Goal: Book appointment/travel/reservation

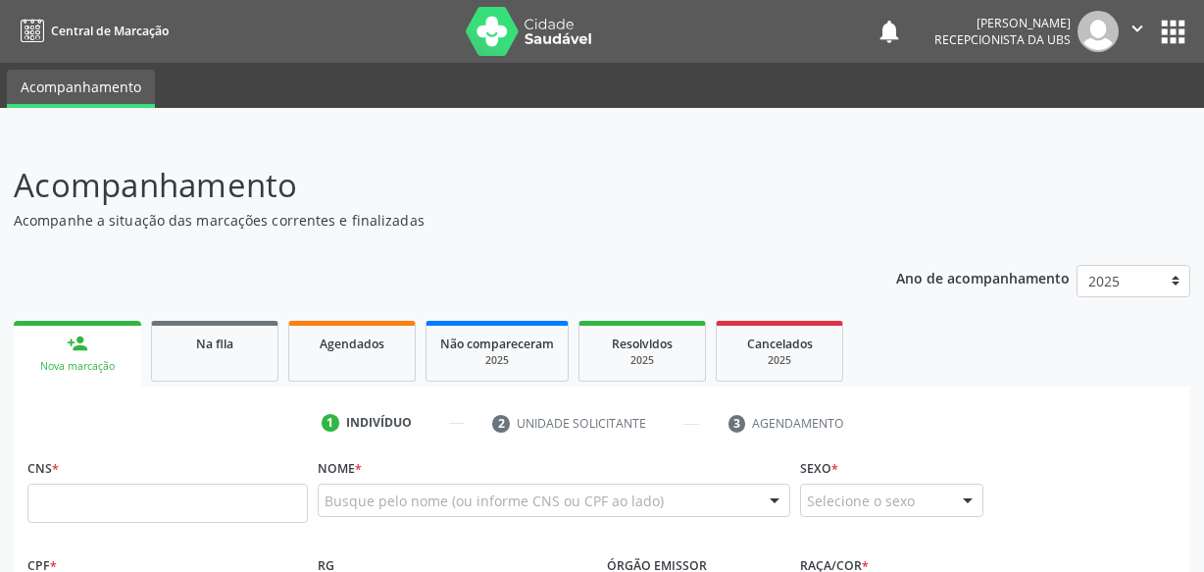
scroll to position [267, 0]
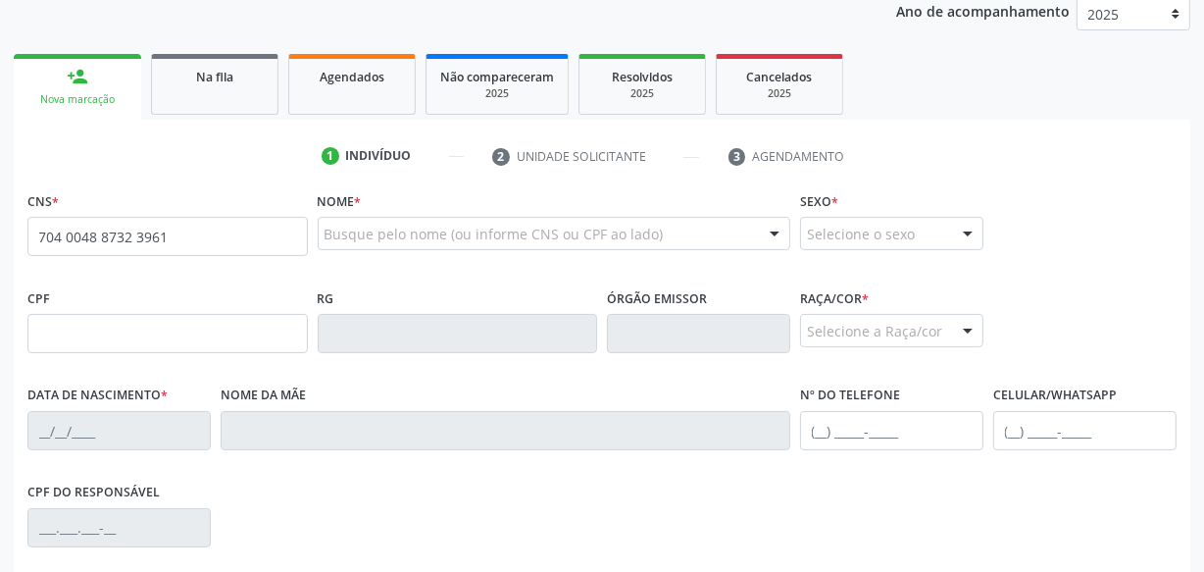
type input "704 0048 8732 3961"
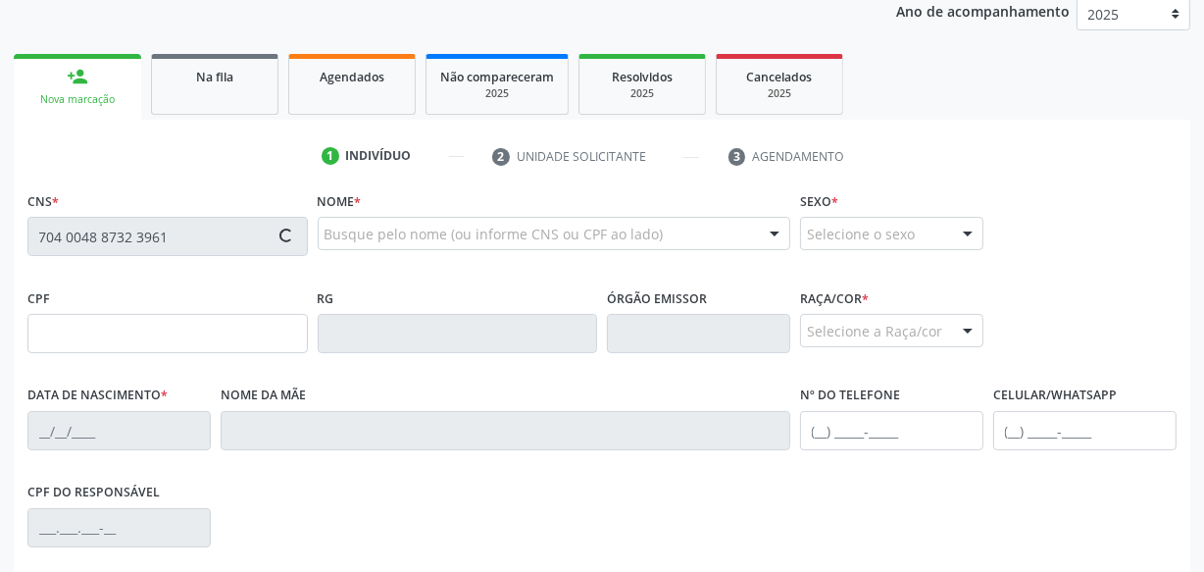
type input "003.591.754-73"
type input "[DATE]"
type input "[PERSON_NAME]"
type input "[PHONE_NUMBER]"
type input "S/N"
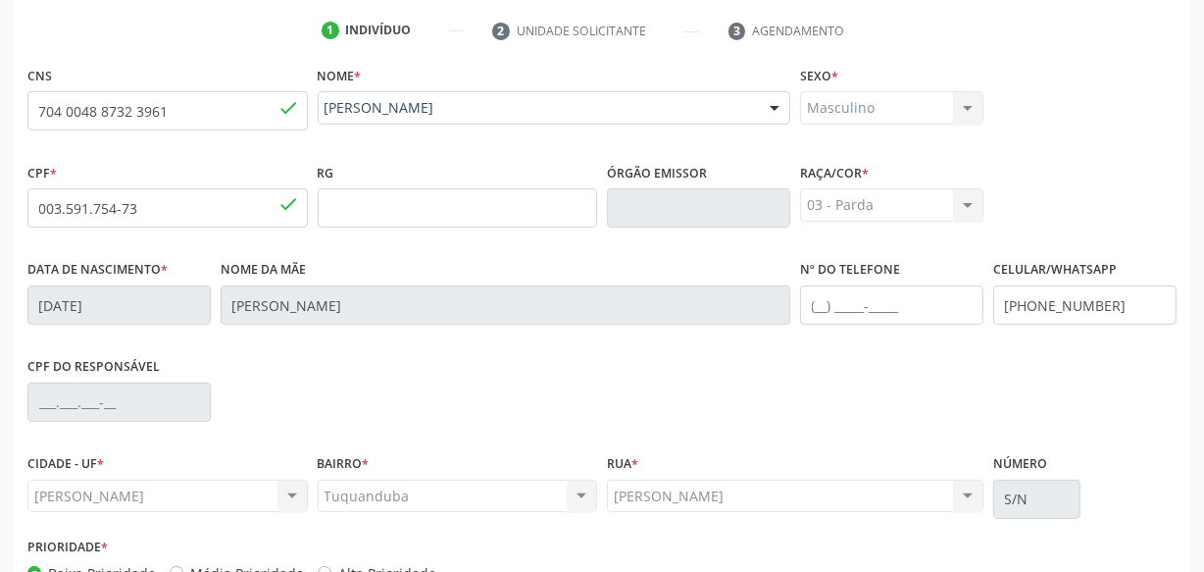
scroll to position [518, 0]
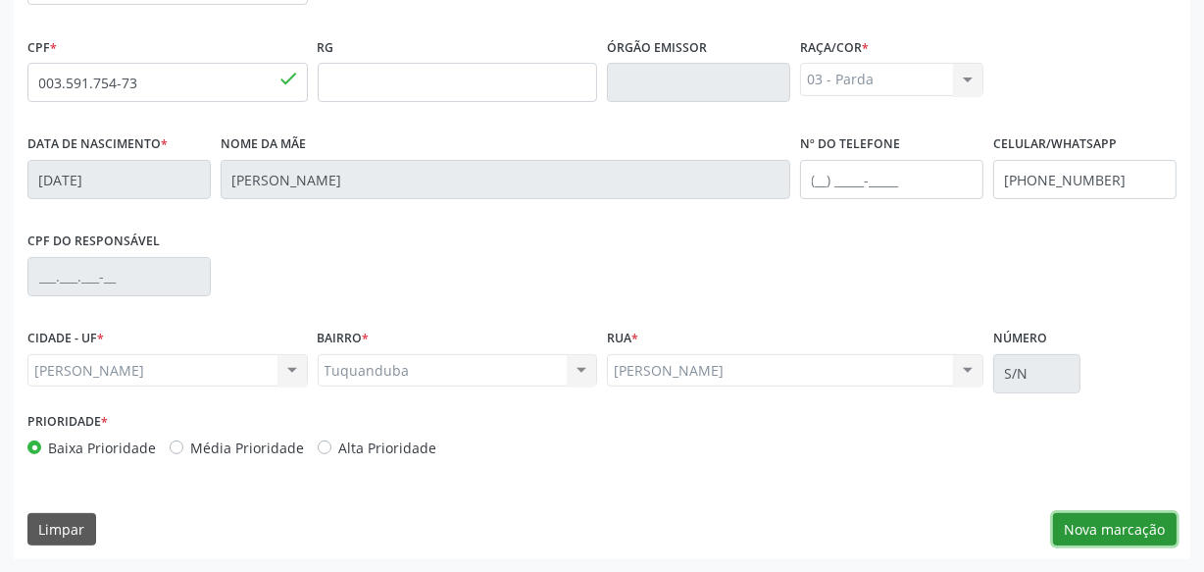
click at [1128, 537] on button "Nova marcação" at bounding box center [1115, 529] width 124 height 33
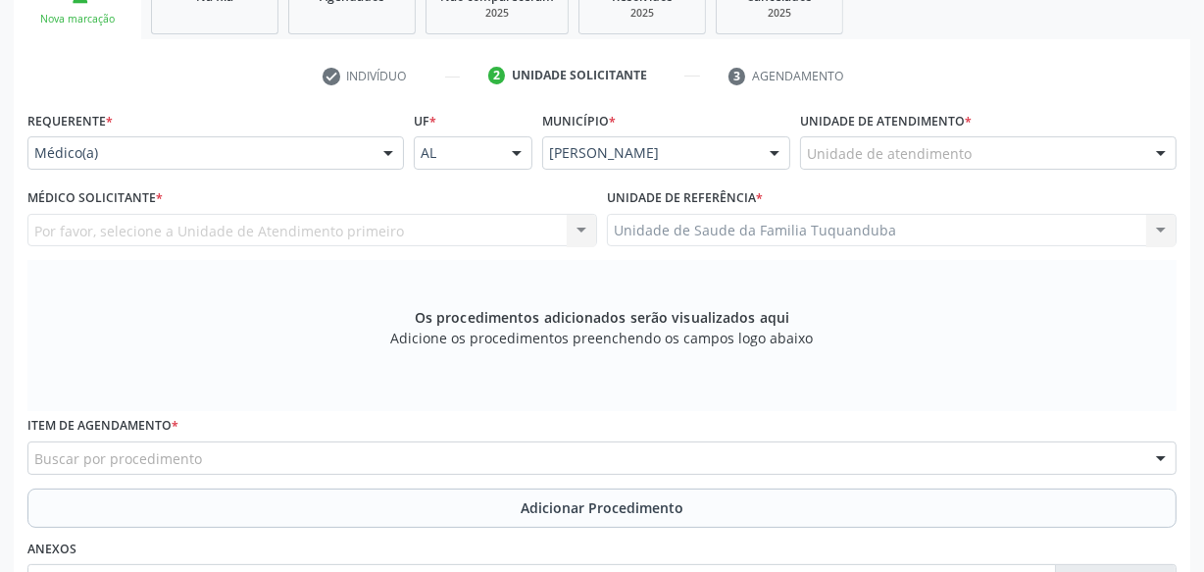
scroll to position [339, 0]
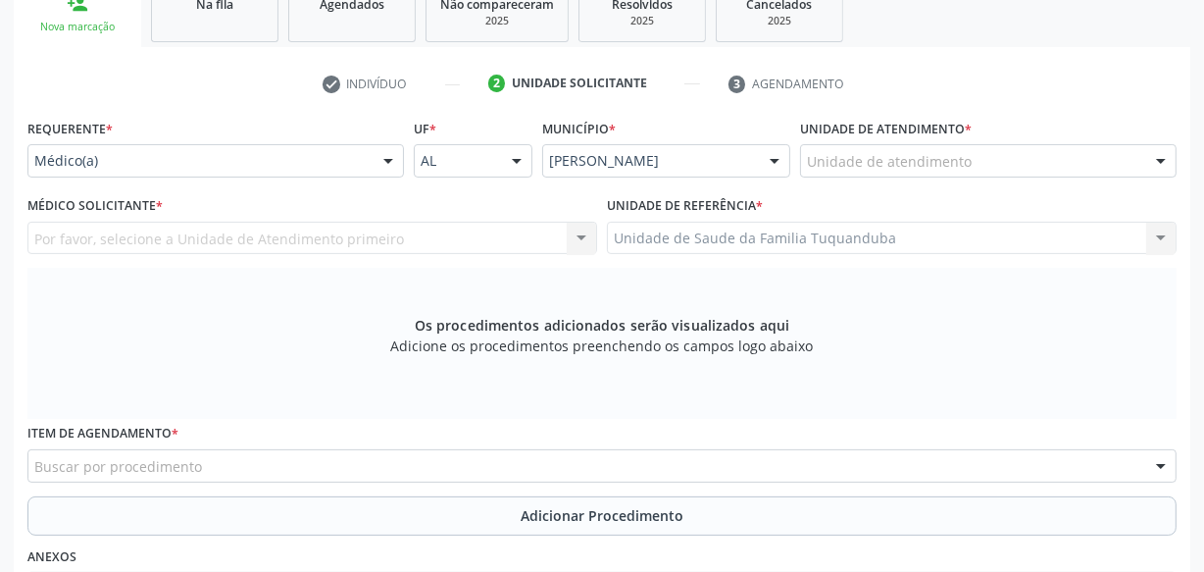
click at [884, 147] on div "Unidade de atendimento" at bounding box center [988, 160] width 376 height 33
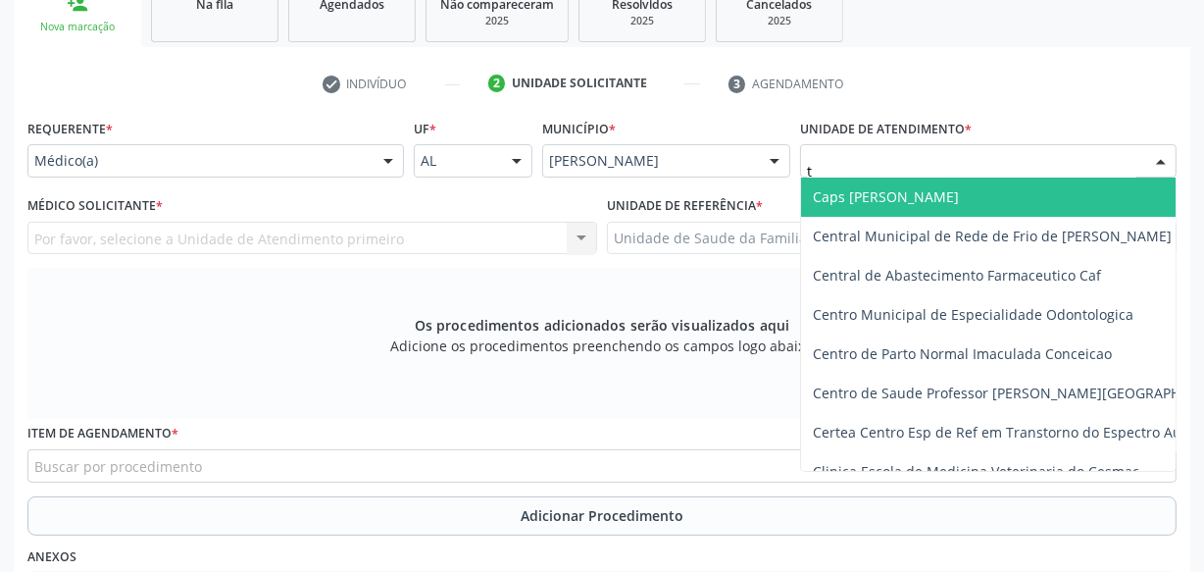
type input "tu"
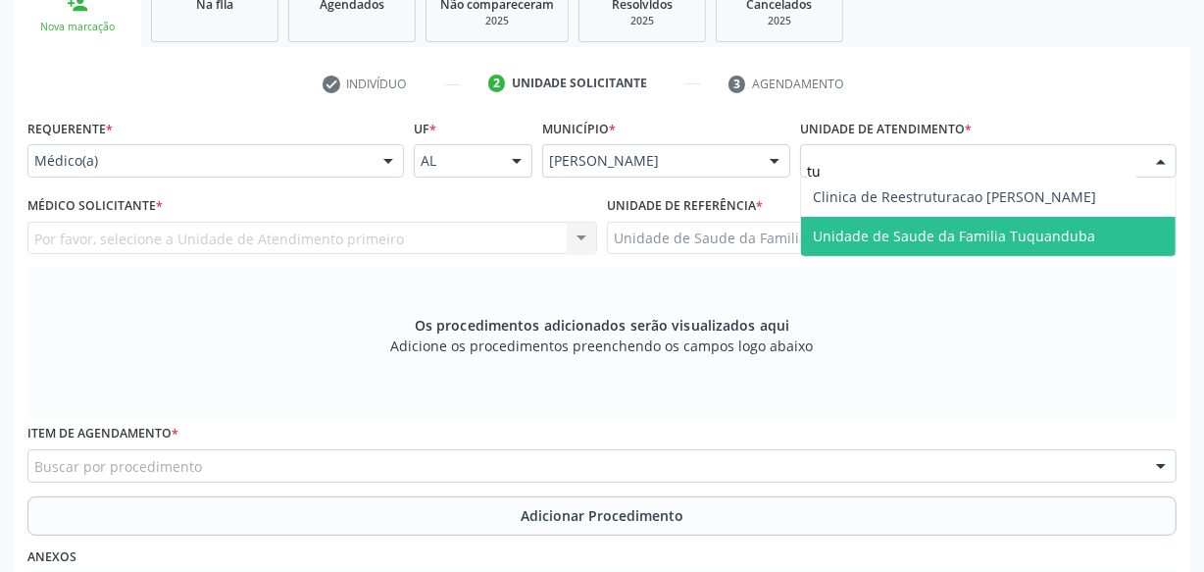
click at [880, 226] on span "Unidade de Saude da Familia Tuquanduba" at bounding box center [954, 235] width 282 height 19
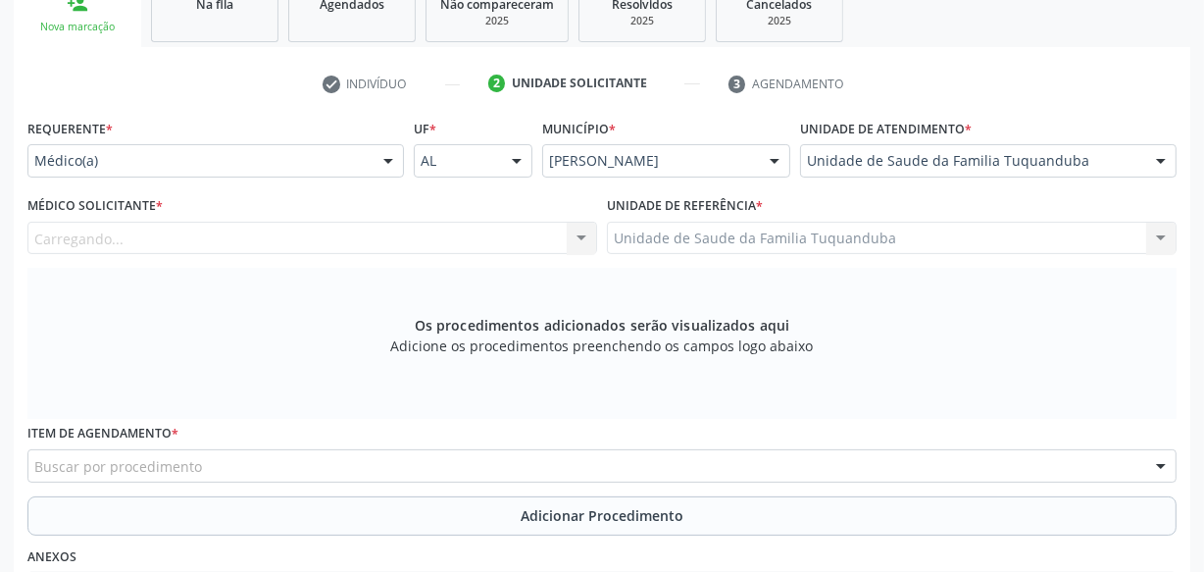
click at [185, 238] on div "Carregando... Nenhum resultado encontrado para: " " Não há nenhuma opção para s…" at bounding box center [312, 238] width 570 height 33
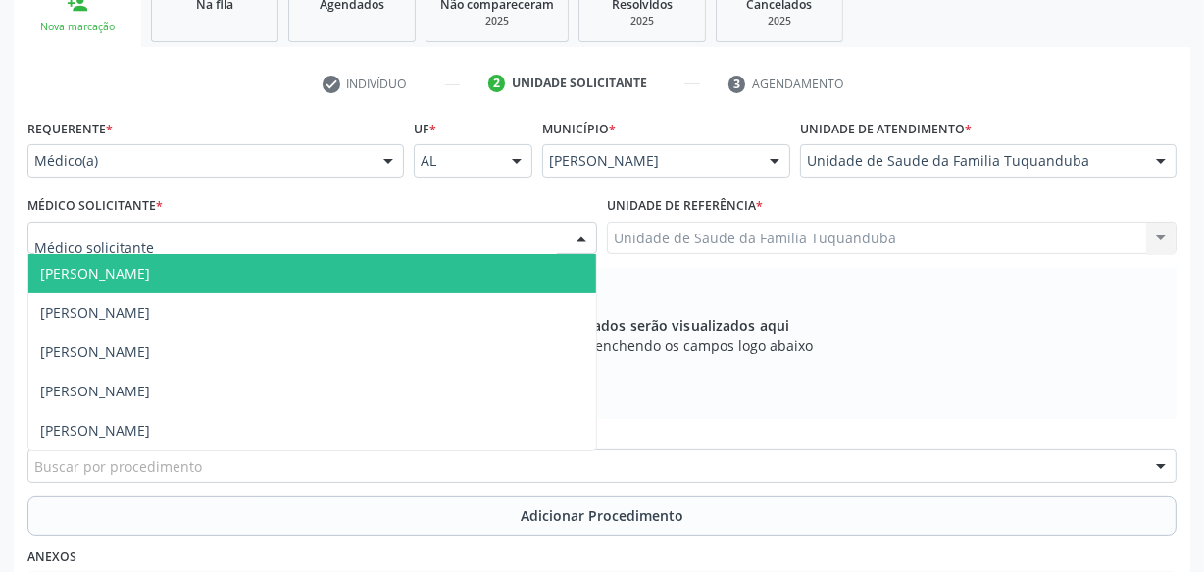
click at [185, 238] on div at bounding box center [312, 238] width 570 height 33
click at [150, 275] on span "[PERSON_NAME]" at bounding box center [95, 273] width 110 height 19
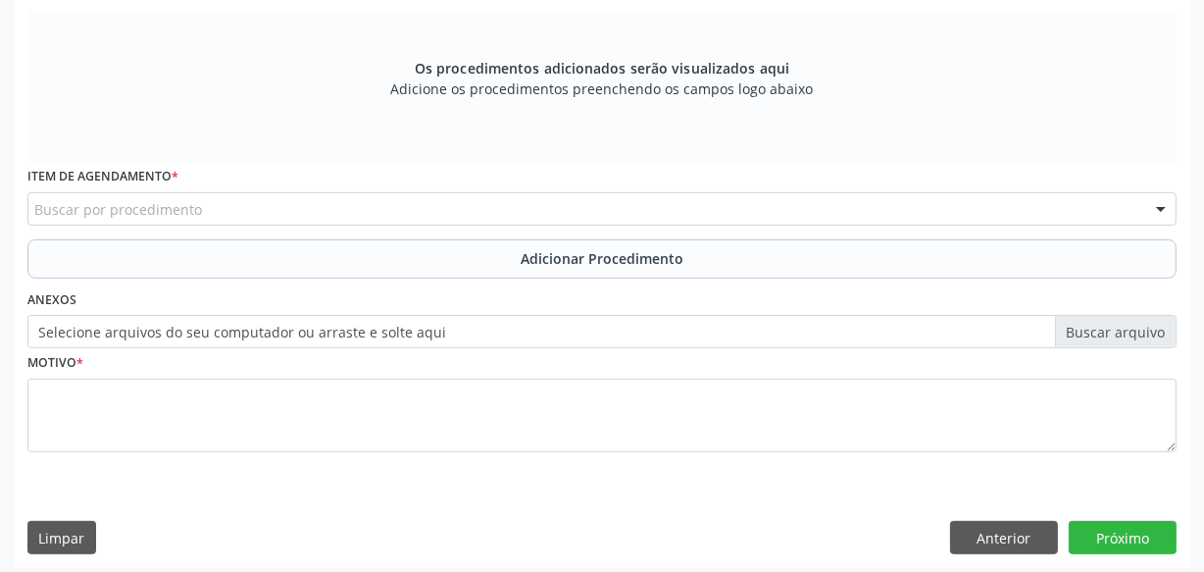
scroll to position [605, 0]
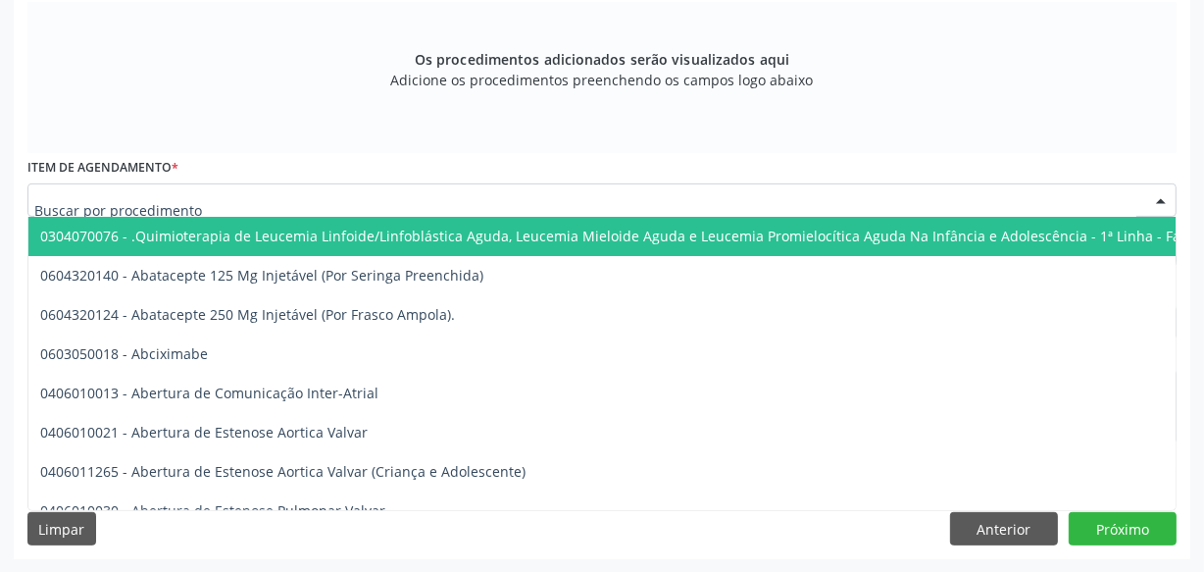
click at [493, 202] on div at bounding box center [601, 199] width 1149 height 33
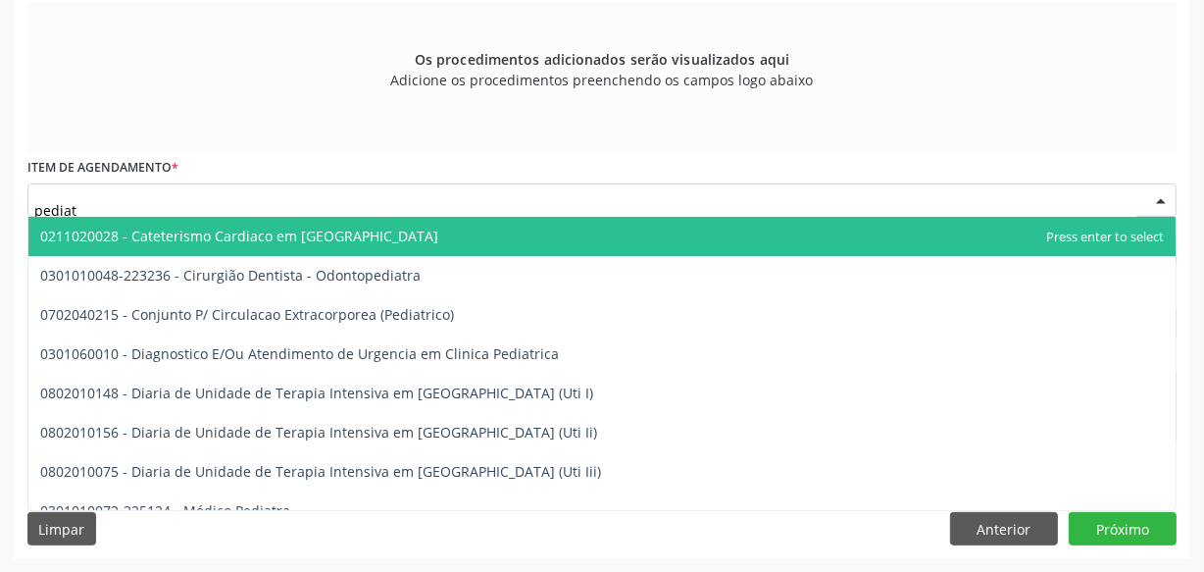
type input "pediatr"
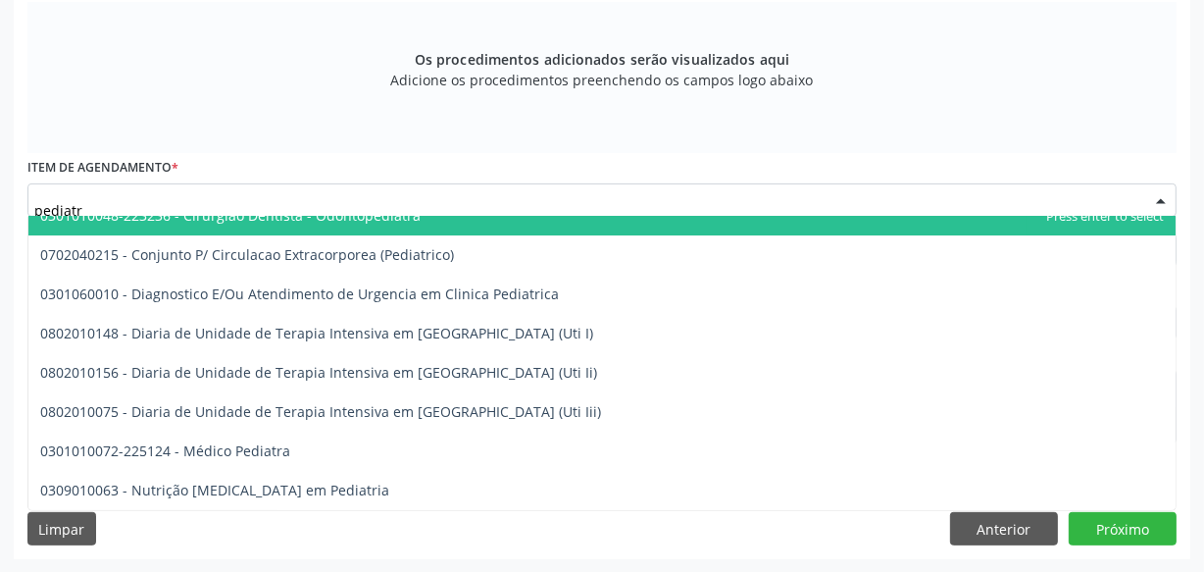
scroll to position [88, 0]
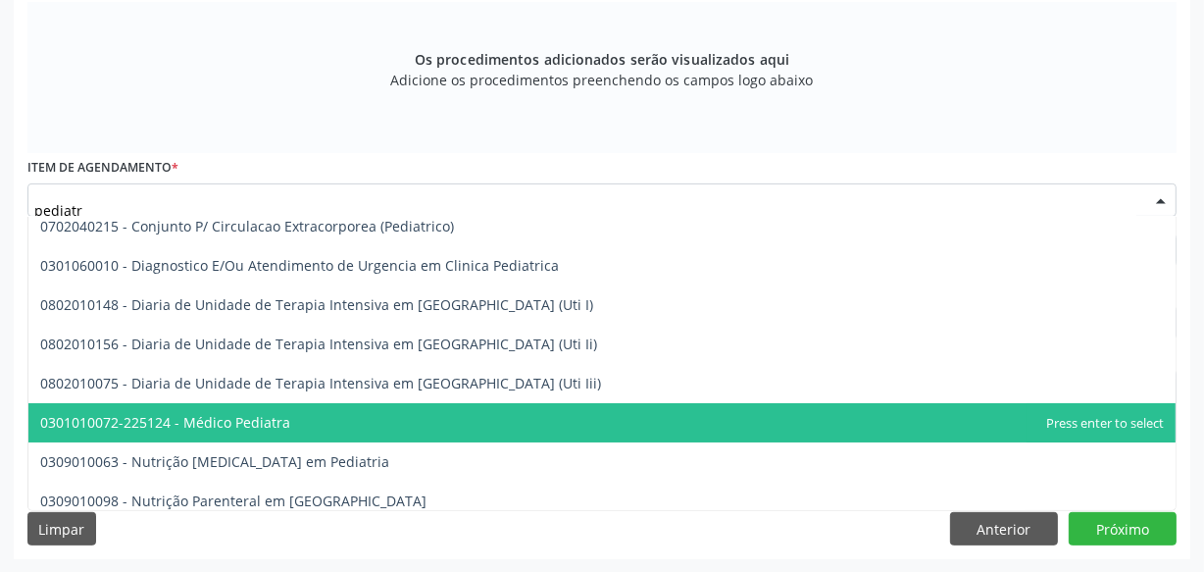
click at [292, 429] on span "0301010072-225124 - Médico Pediatra" at bounding box center [601, 422] width 1147 height 39
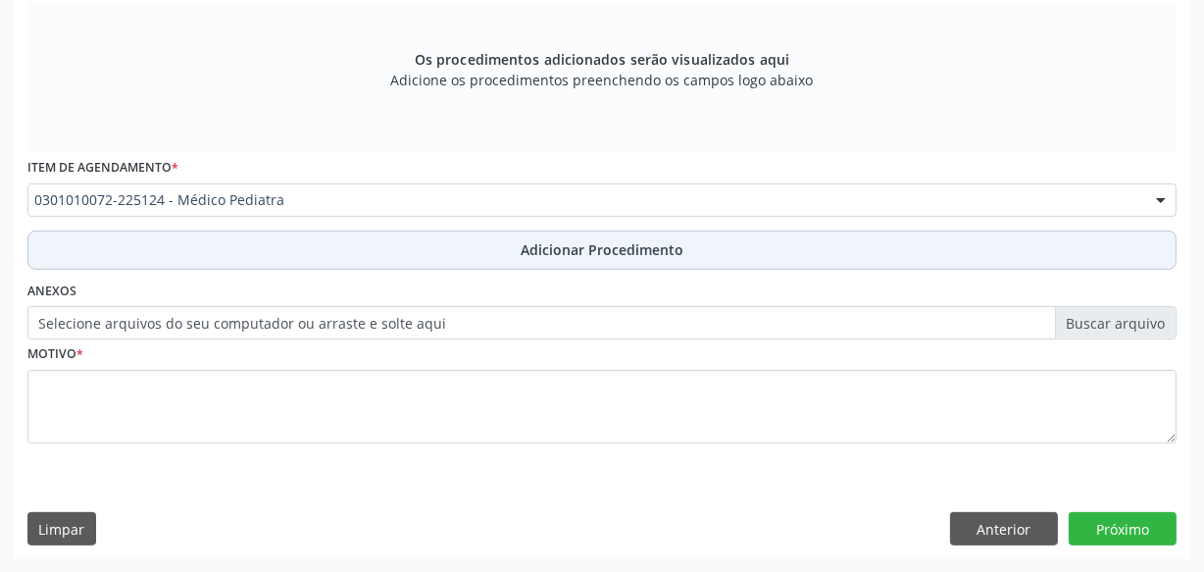
click at [436, 241] on button "Adicionar Procedimento" at bounding box center [601, 249] width 1149 height 39
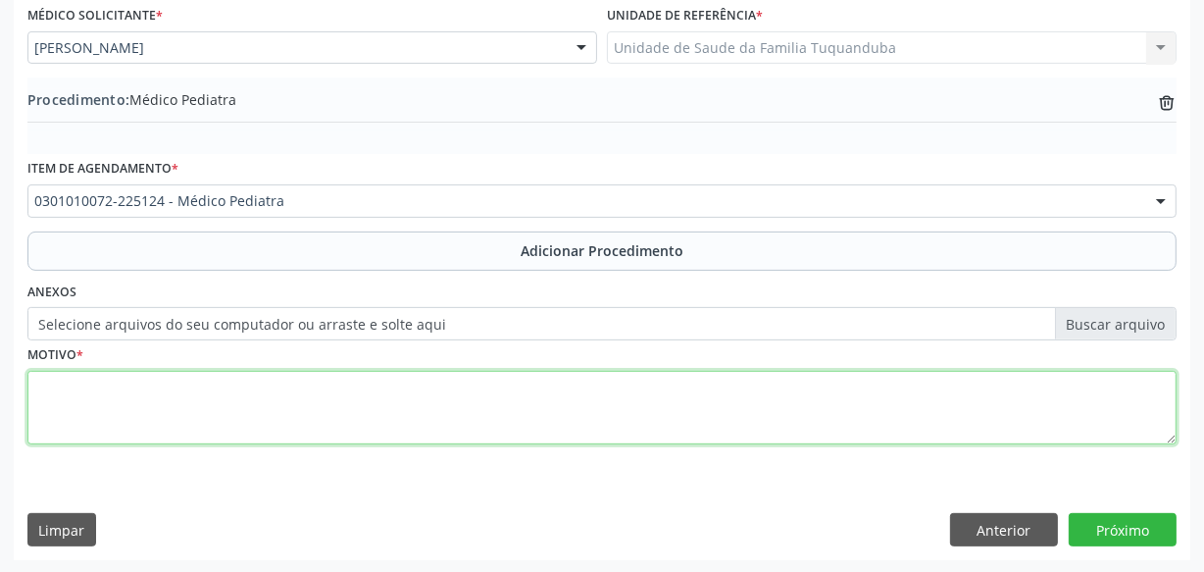
click at [402, 392] on textarea at bounding box center [601, 408] width 1149 height 75
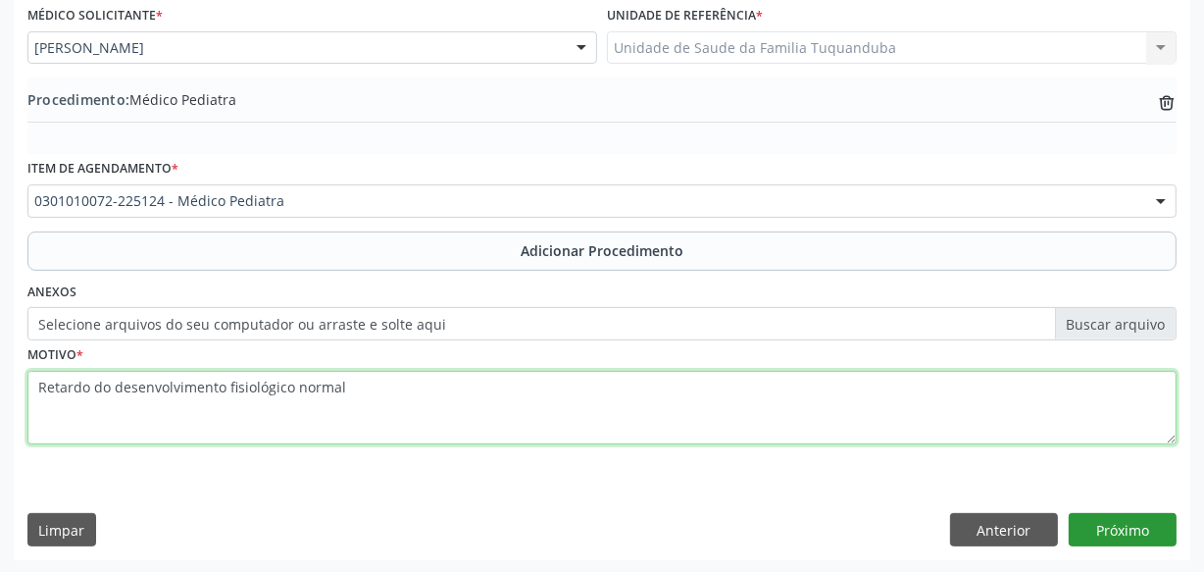
type textarea "Retardo do desenvolvimento fisiológico normal"
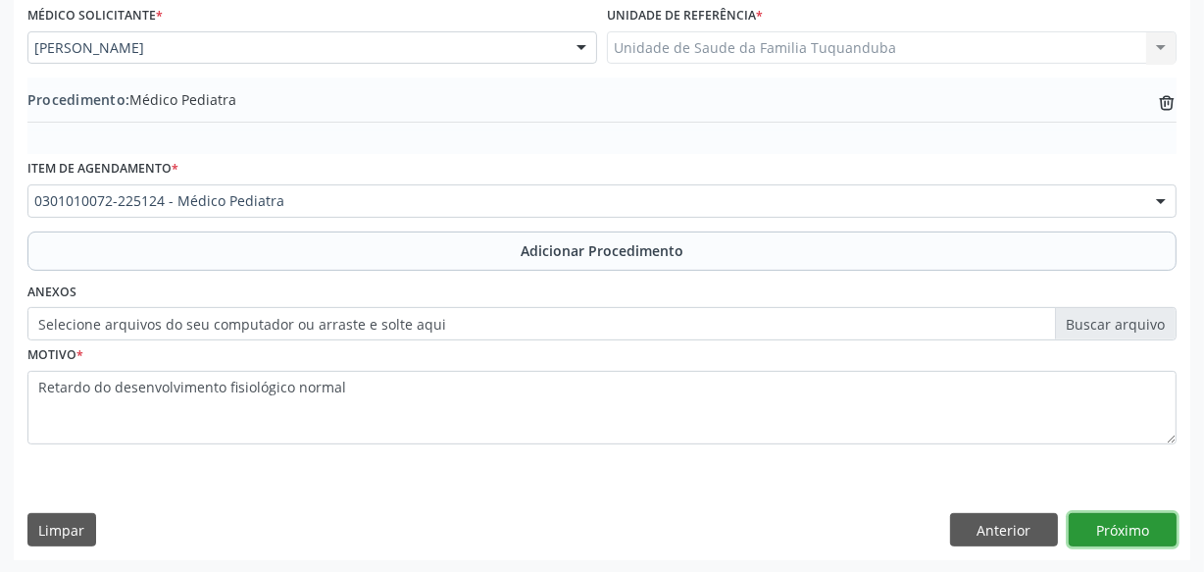
click at [1095, 522] on button "Próximo" at bounding box center [1123, 529] width 108 height 33
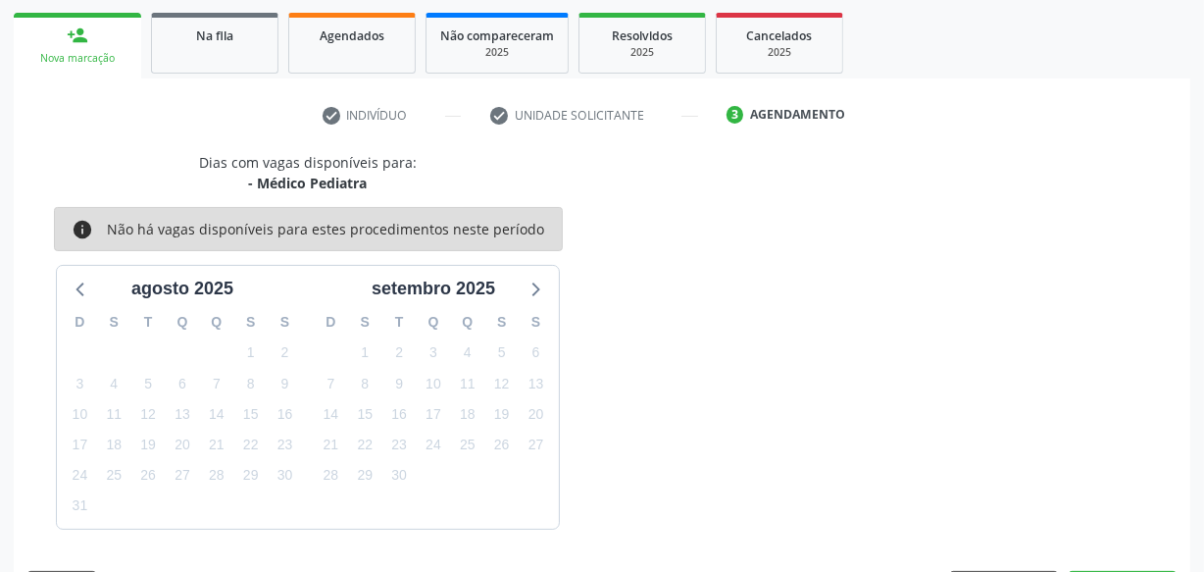
scroll to position [365, 0]
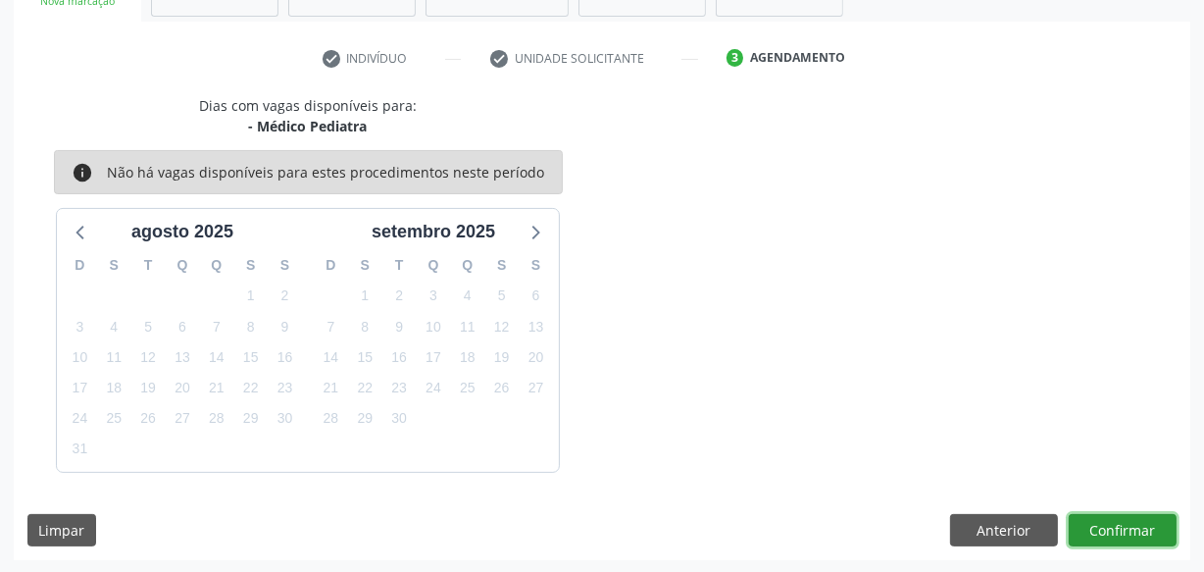
click at [1139, 525] on button "Confirmar" at bounding box center [1123, 530] width 108 height 33
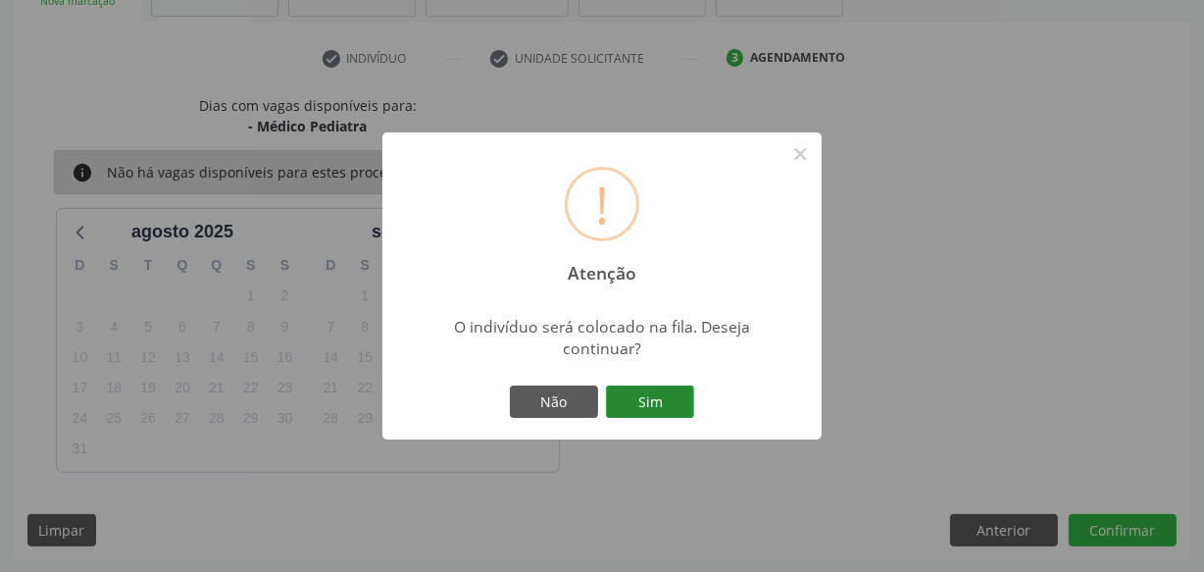
click at [650, 389] on button "Sim" at bounding box center [650, 401] width 88 height 33
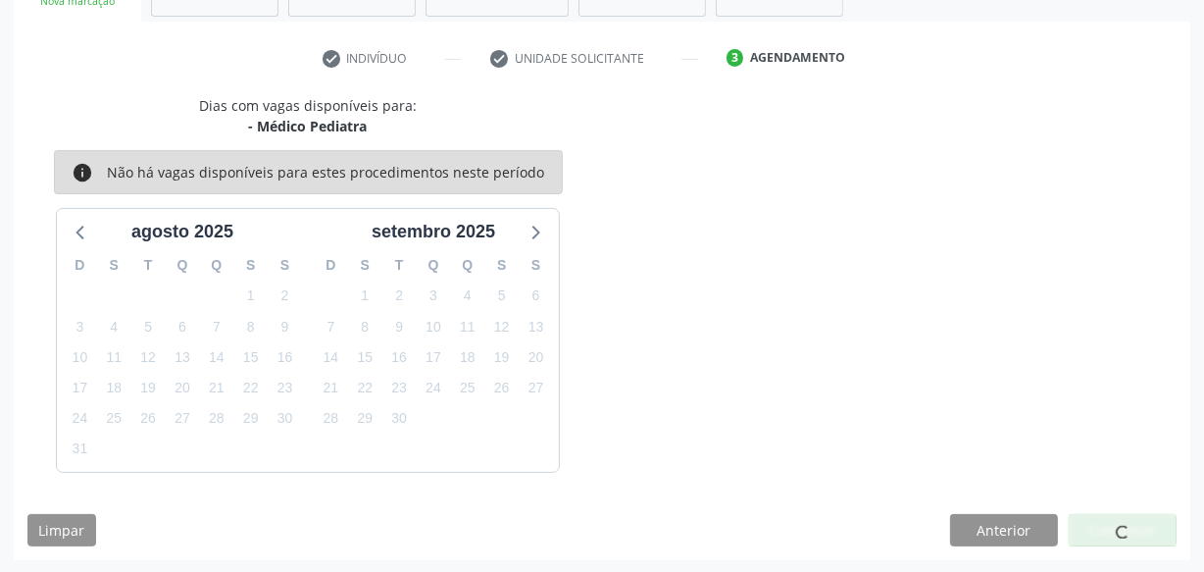
scroll to position [102, 0]
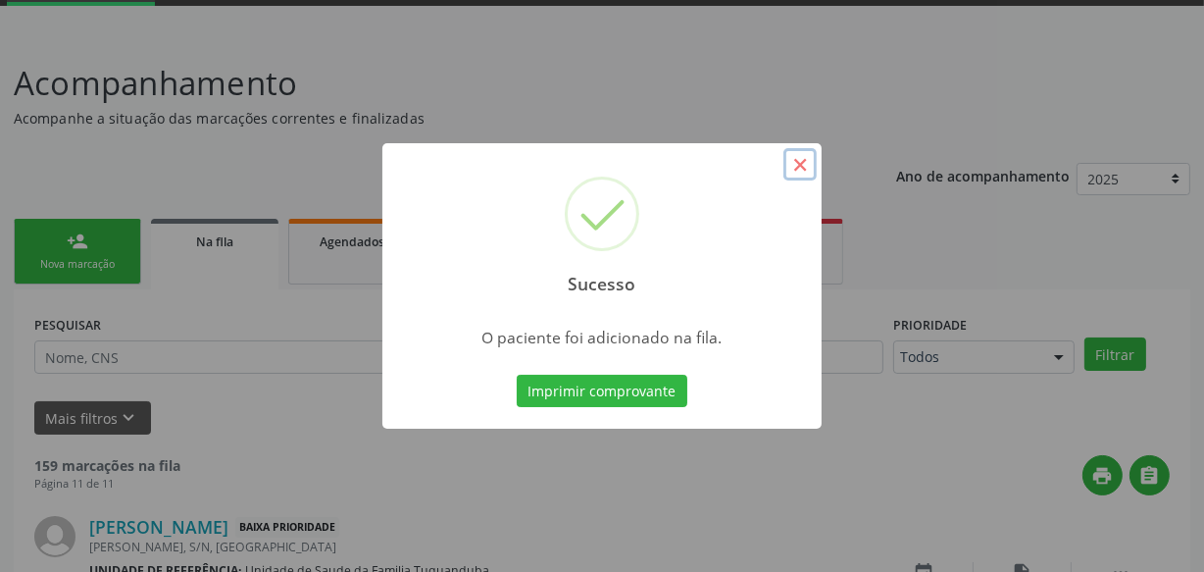
click at [801, 163] on button "×" at bounding box center [799, 164] width 33 height 33
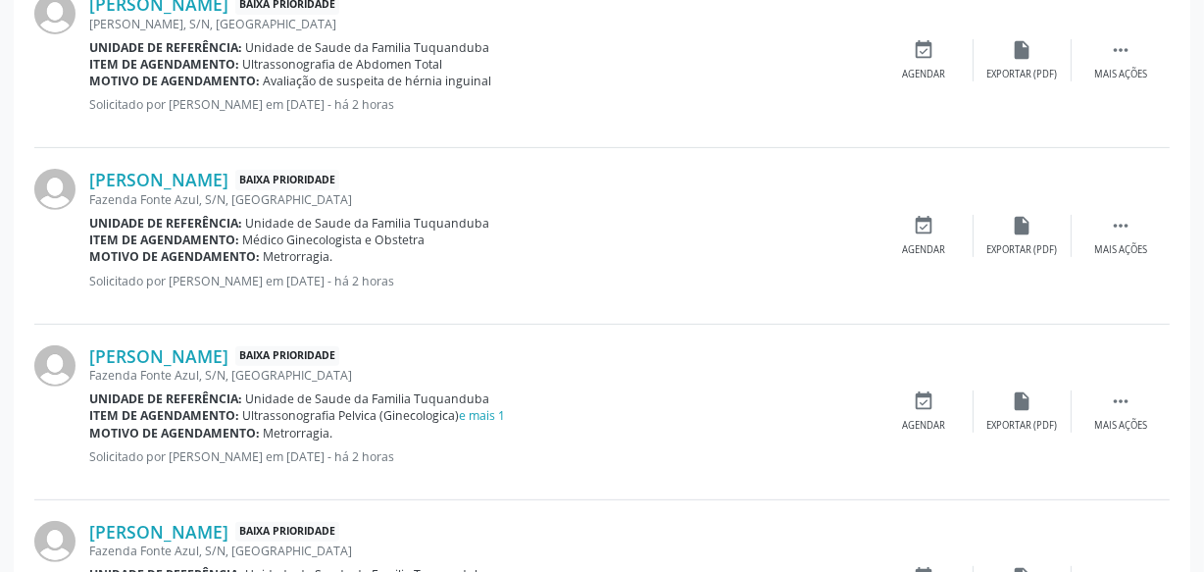
scroll to position [0, 0]
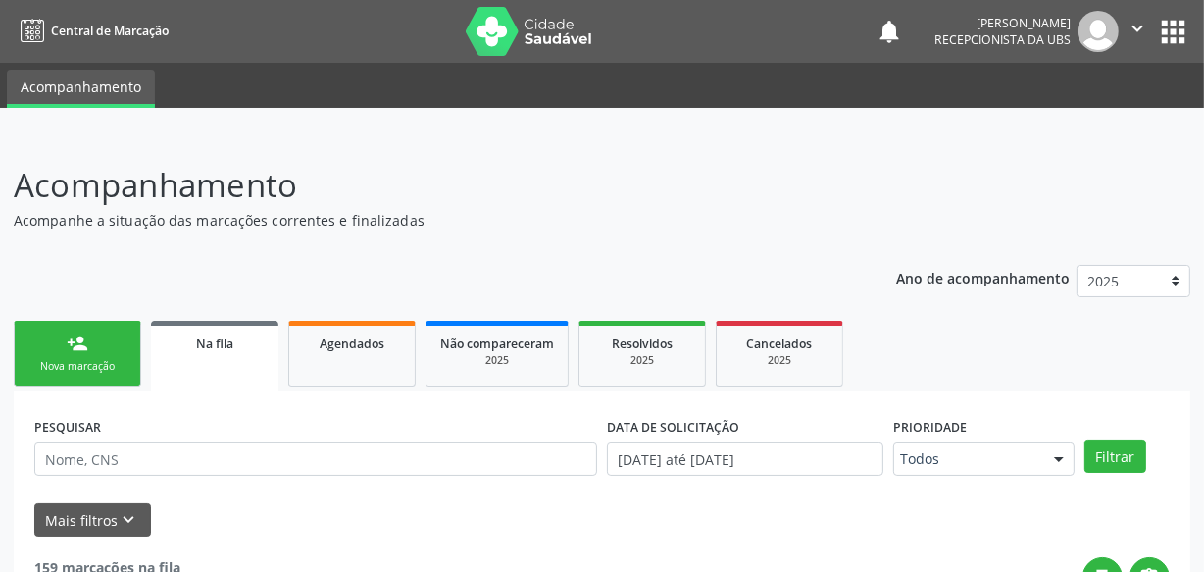
click at [126, 353] on link "person_add Nova marcação" at bounding box center [77, 354] width 127 height 66
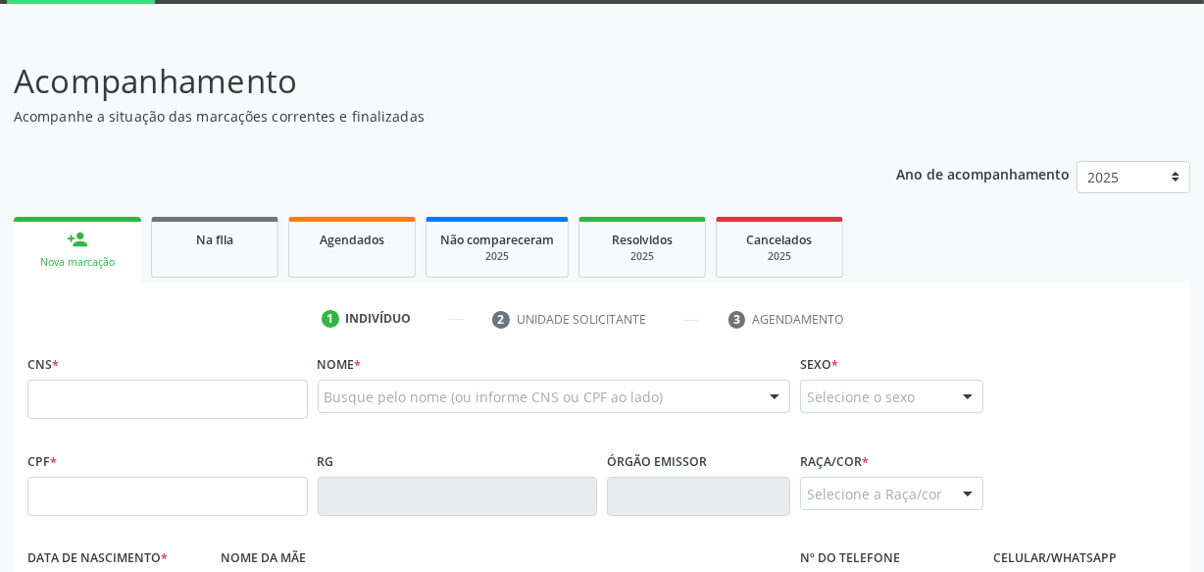
scroll to position [177, 0]
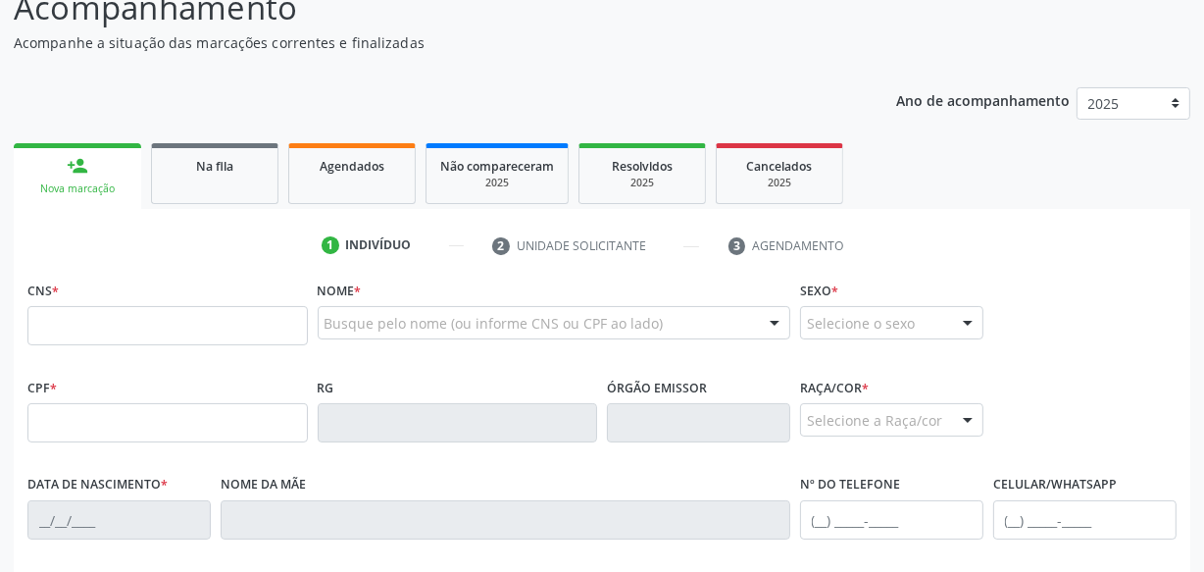
click at [165, 303] on div "CNS *" at bounding box center [167, 311] width 280 height 70
click at [209, 167] on span "Na fila" at bounding box center [214, 166] width 37 height 17
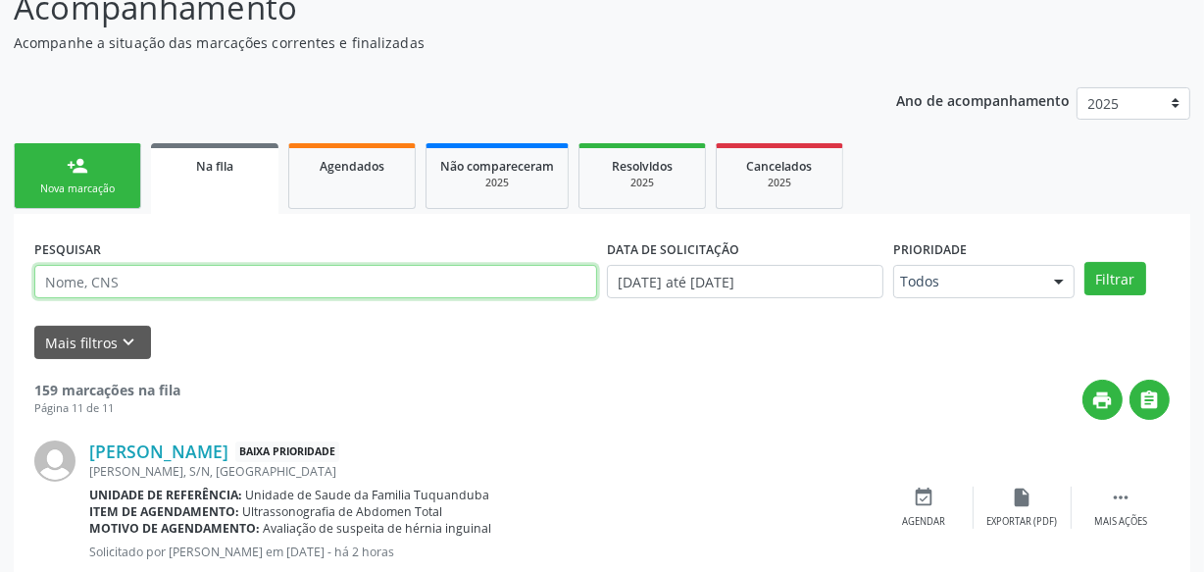
click at [143, 276] on input "text" at bounding box center [315, 281] width 563 height 33
paste input "700908947534893"
type input "700908947534893"
click at [1084, 262] on button "Filtrar" at bounding box center [1115, 278] width 62 height 33
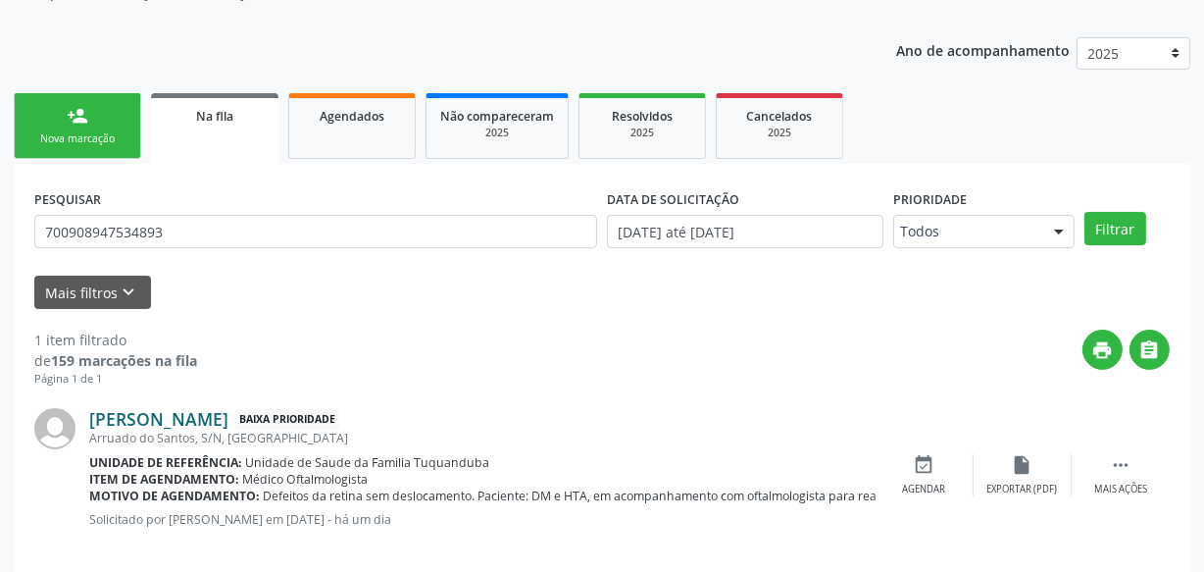
scroll to position [251, 0]
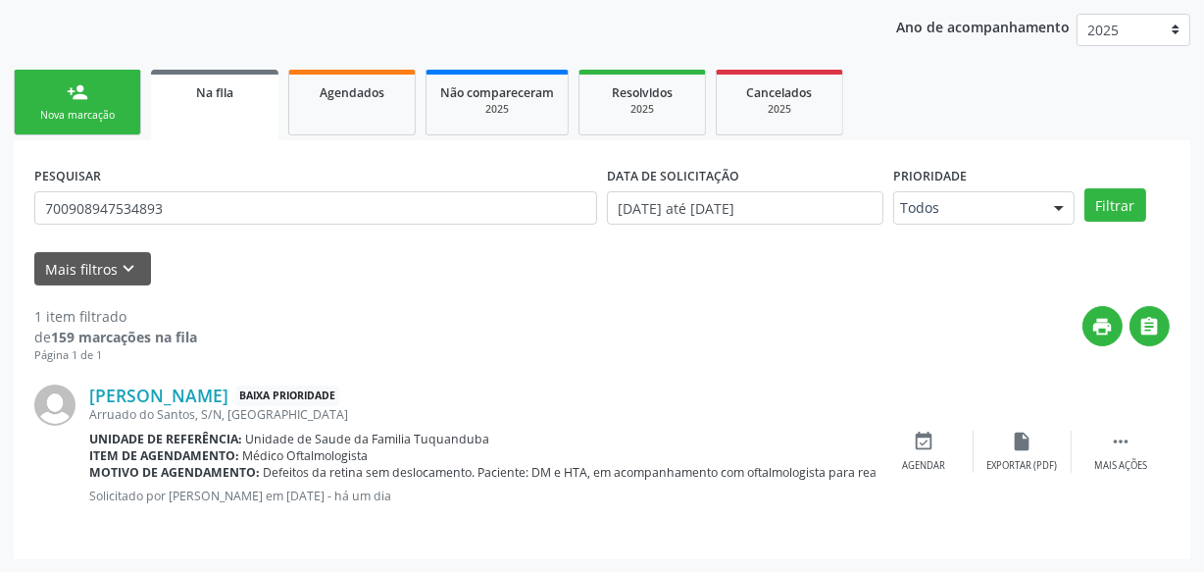
click at [43, 92] on link "person_add Nova marcação" at bounding box center [77, 103] width 127 height 66
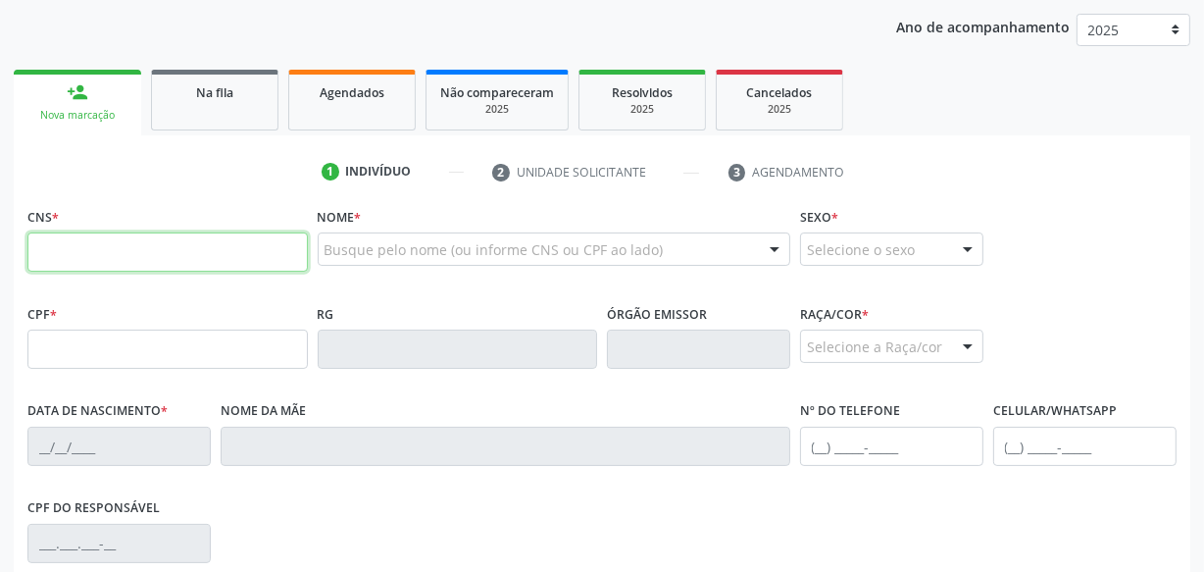
paste input "700 9089 4753 4893"
type input "700 9089 4753 4893"
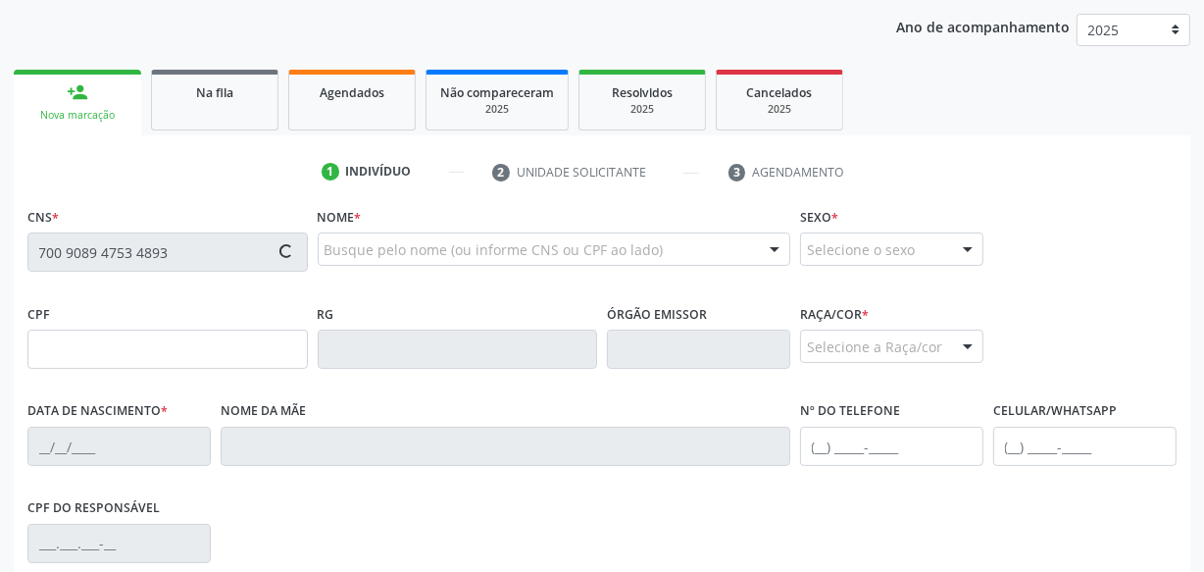
type input "070.758.114-10"
type input "[DATE]"
type input "Edileuza dos Santos Francisco"
type input "[PHONE_NUMBER]"
type input "S/N"
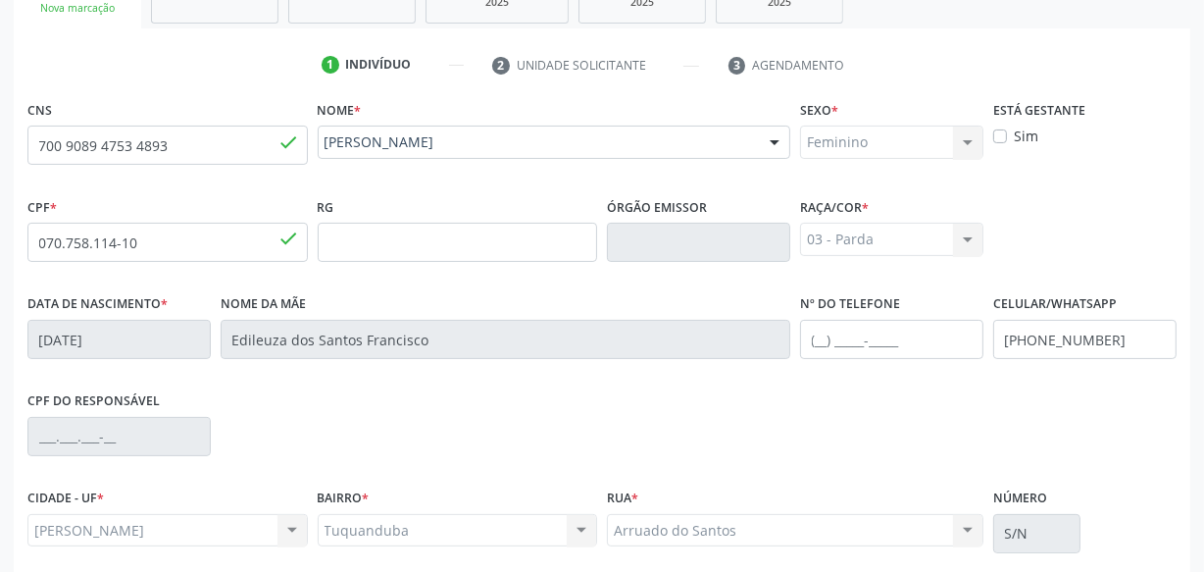
scroll to position [518, 0]
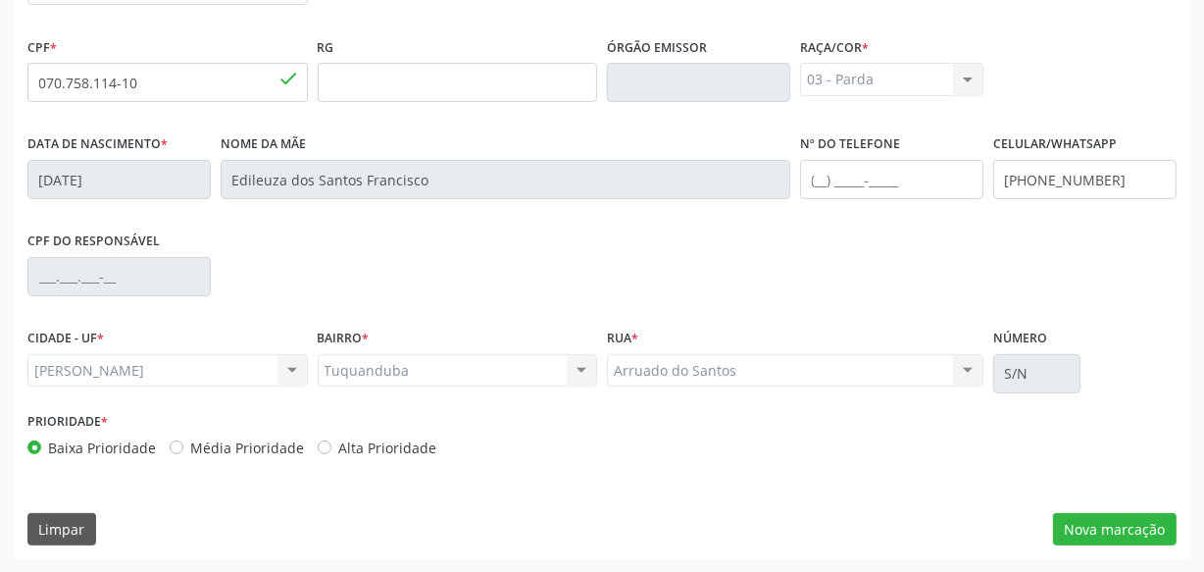
click at [1131, 548] on div "CNS 700 9089 4753 4893 done Nome * [PERSON_NAME] [PERSON_NAME] CNS: 700 9089 47…" at bounding box center [602, 247] width 1177 height 624
click at [1126, 536] on button "Nova marcação" at bounding box center [1115, 529] width 124 height 33
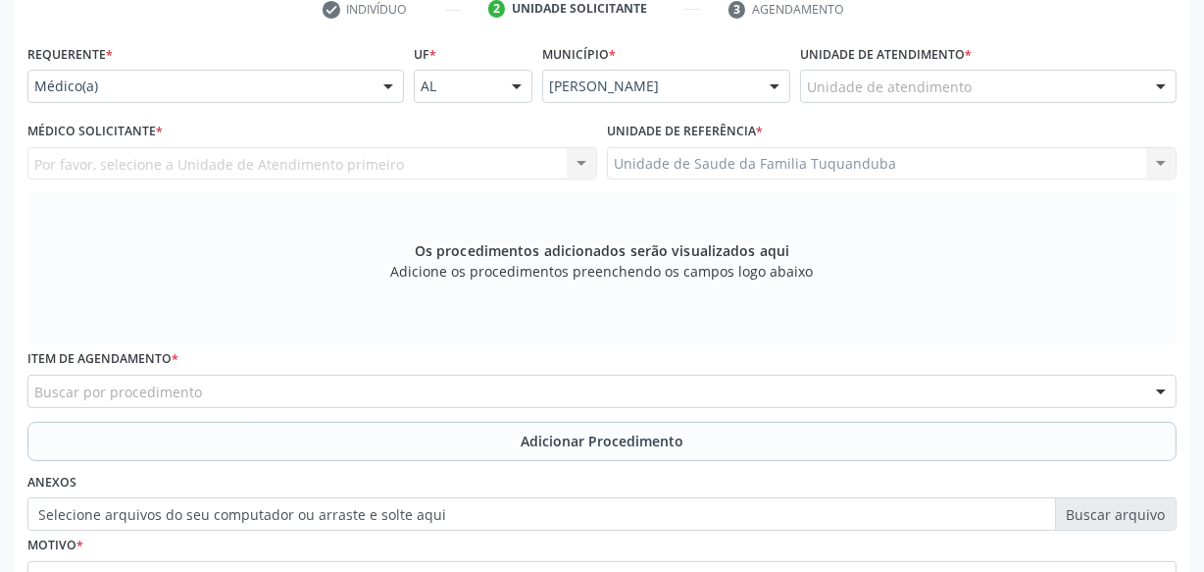
scroll to position [339, 0]
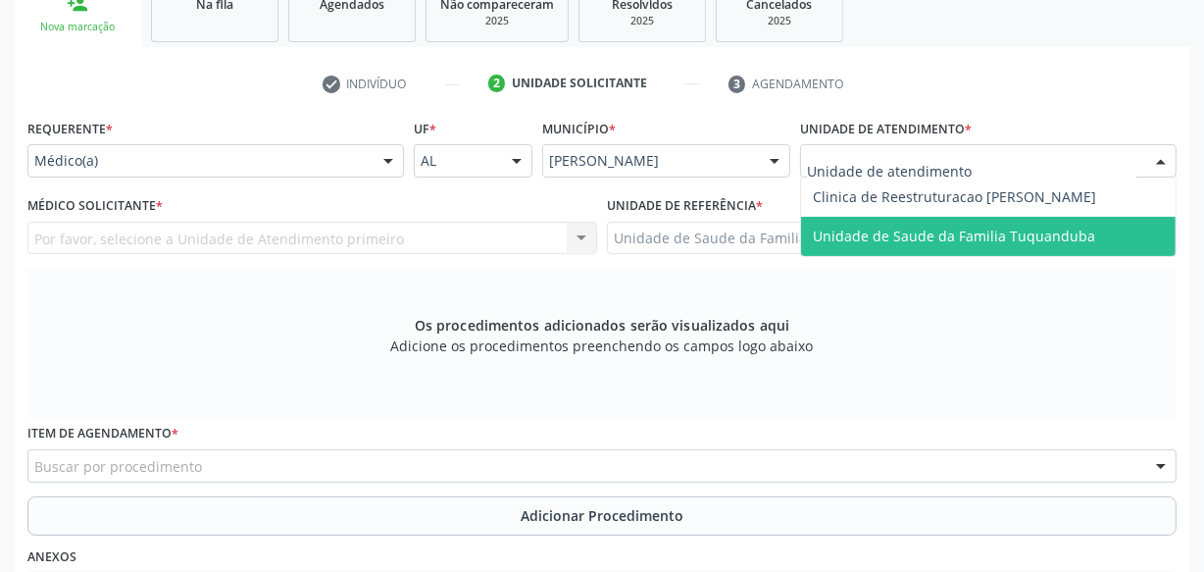
click at [899, 255] on div "Requerente * Médico(a) Médico(a) Enfermeiro(a) Paciente Nenhum resultado encont…" at bounding box center [601, 425] width 1149 height 623
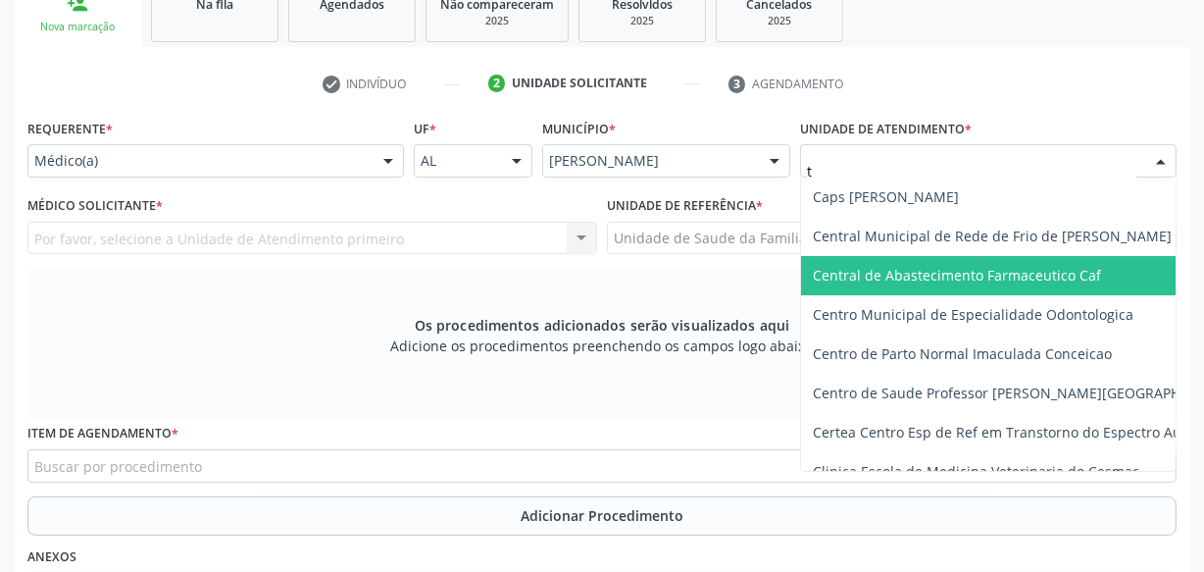
type input "tu"
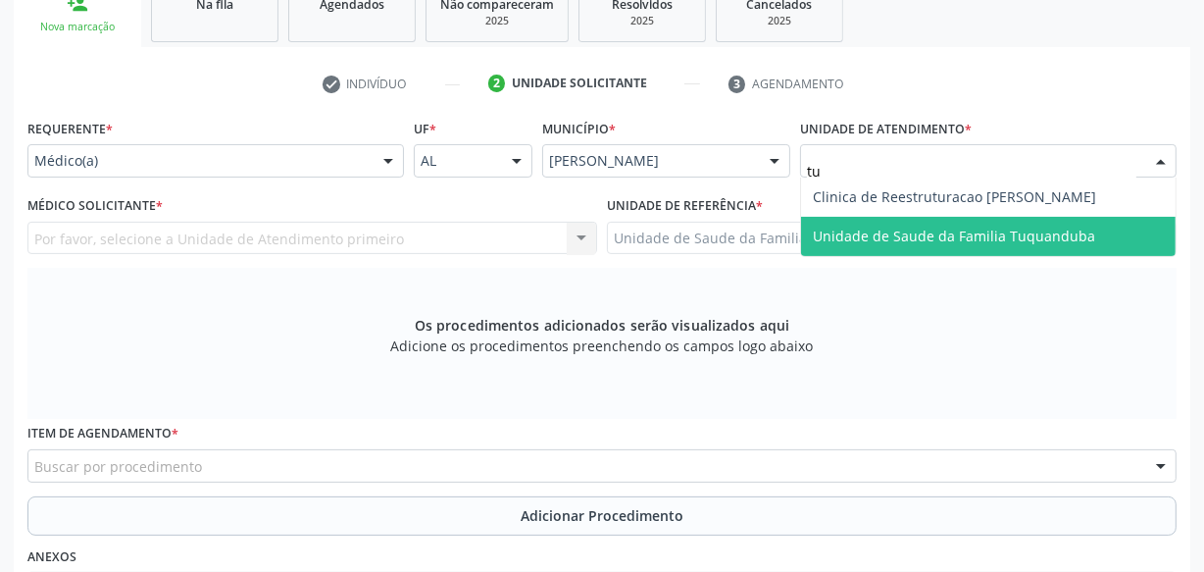
click at [875, 234] on span "Unidade de Saude da Familia Tuquanduba" at bounding box center [954, 235] width 282 height 19
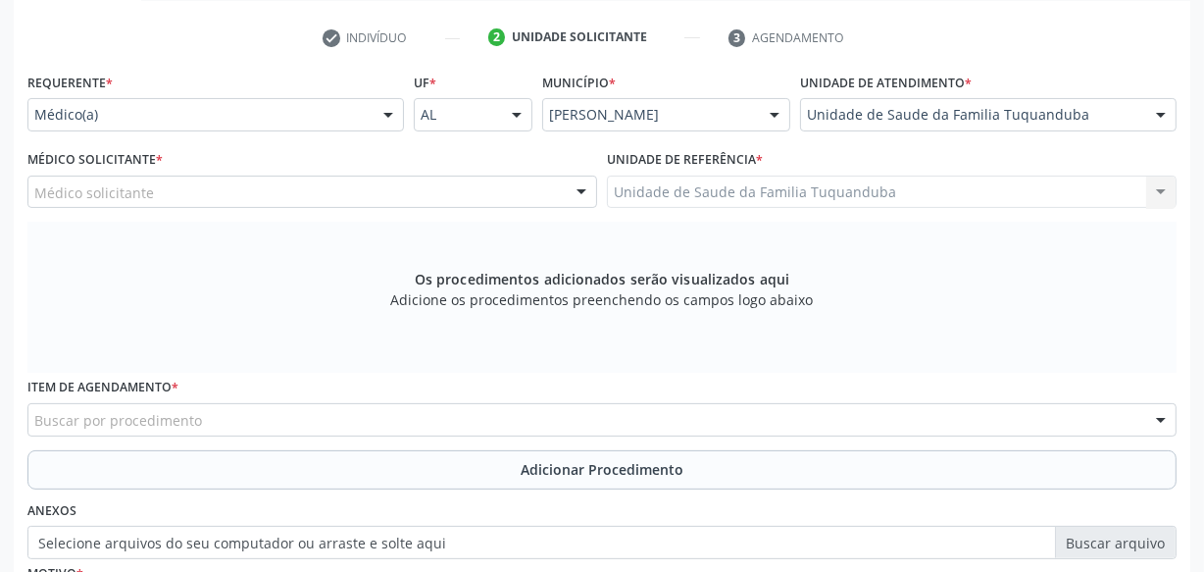
scroll to position [428, 0]
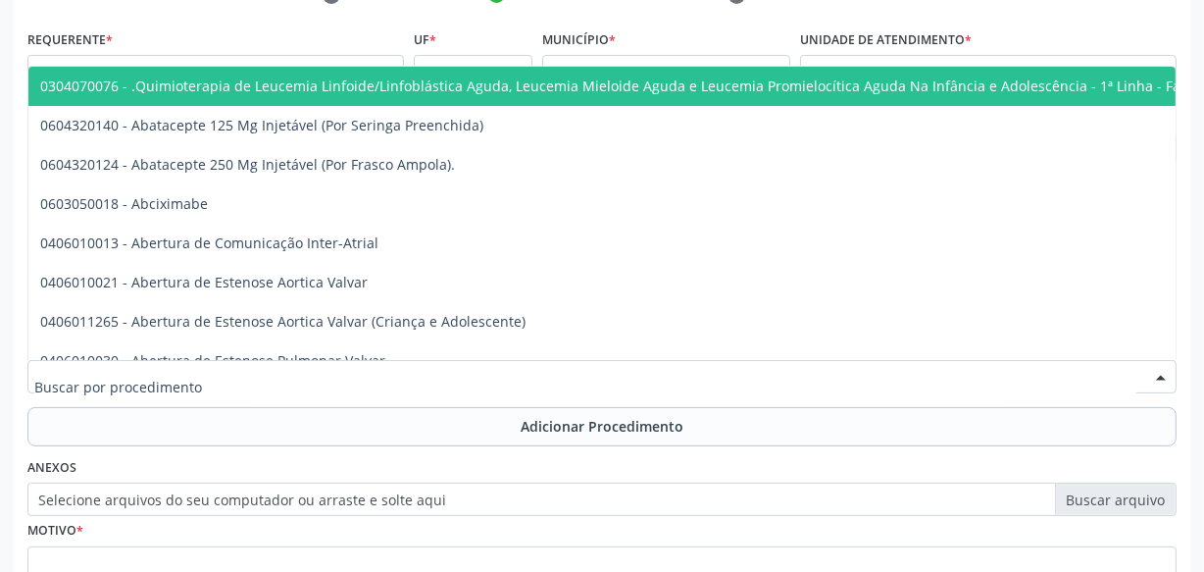
click at [381, 368] on div at bounding box center [601, 376] width 1149 height 33
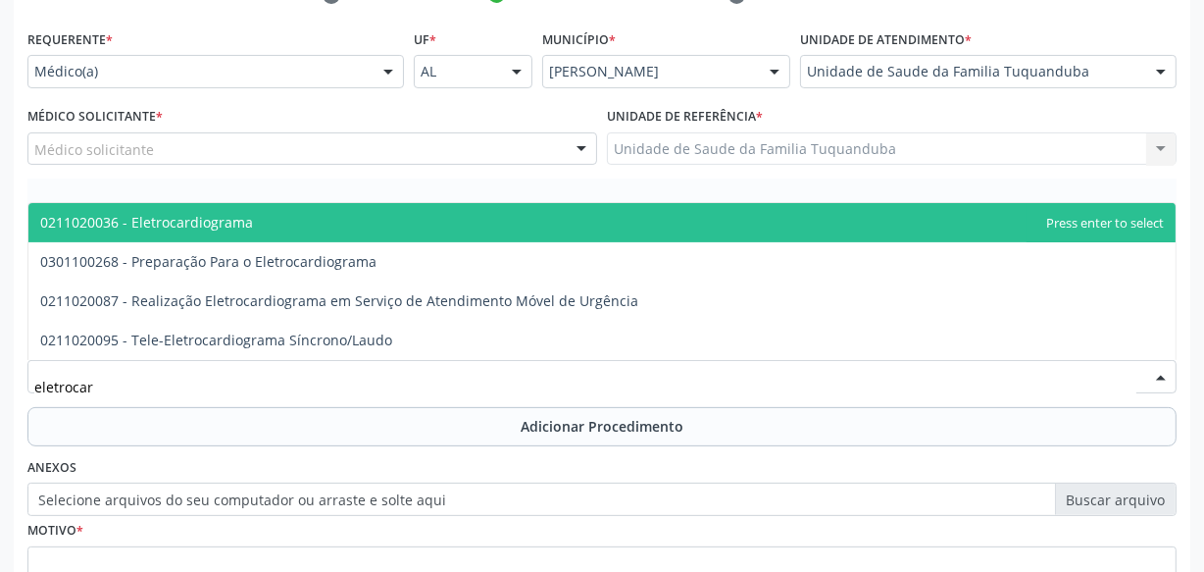
type input "eletrocard"
click at [420, 228] on span "0211020036 - Eletrocardiograma" at bounding box center [601, 222] width 1147 height 39
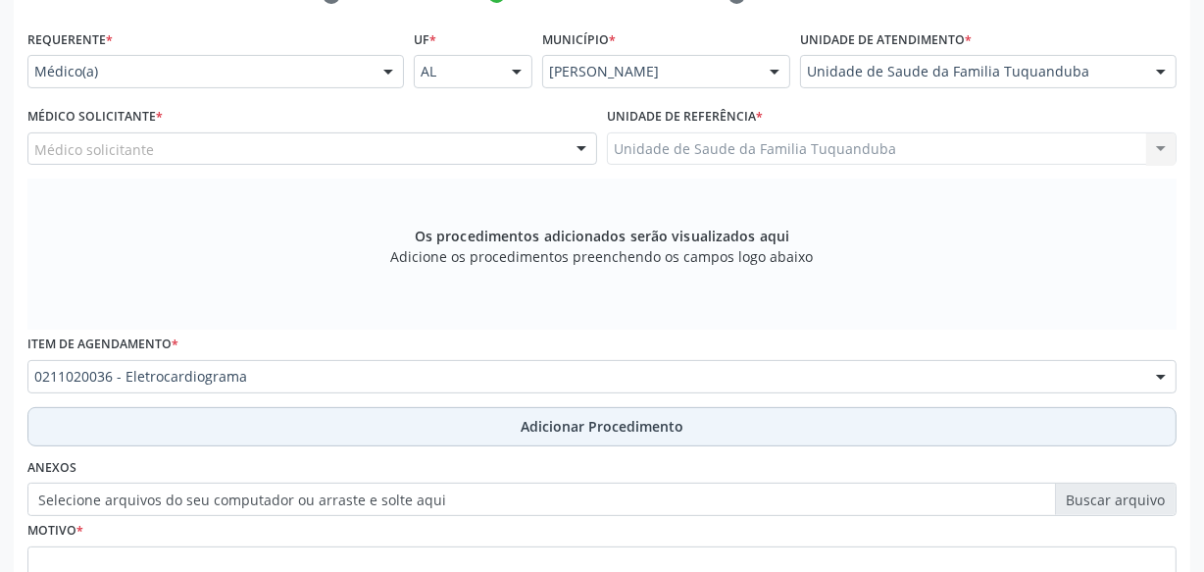
click at [506, 413] on button "Adicionar Procedimento" at bounding box center [601, 426] width 1149 height 39
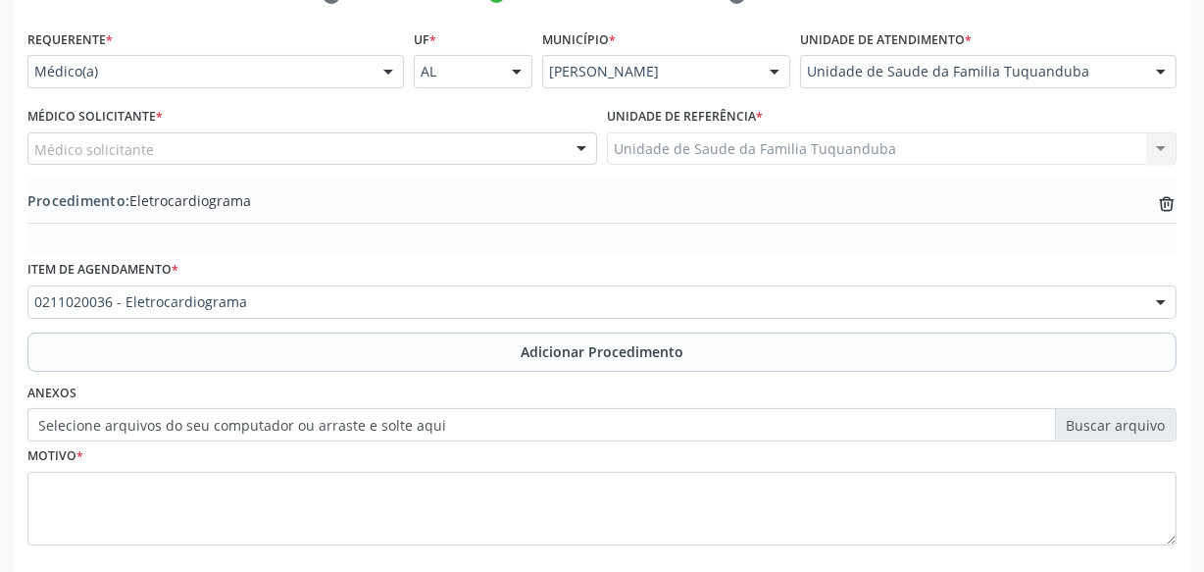
click at [398, 132] on div "Médico solicitante" at bounding box center [312, 148] width 570 height 33
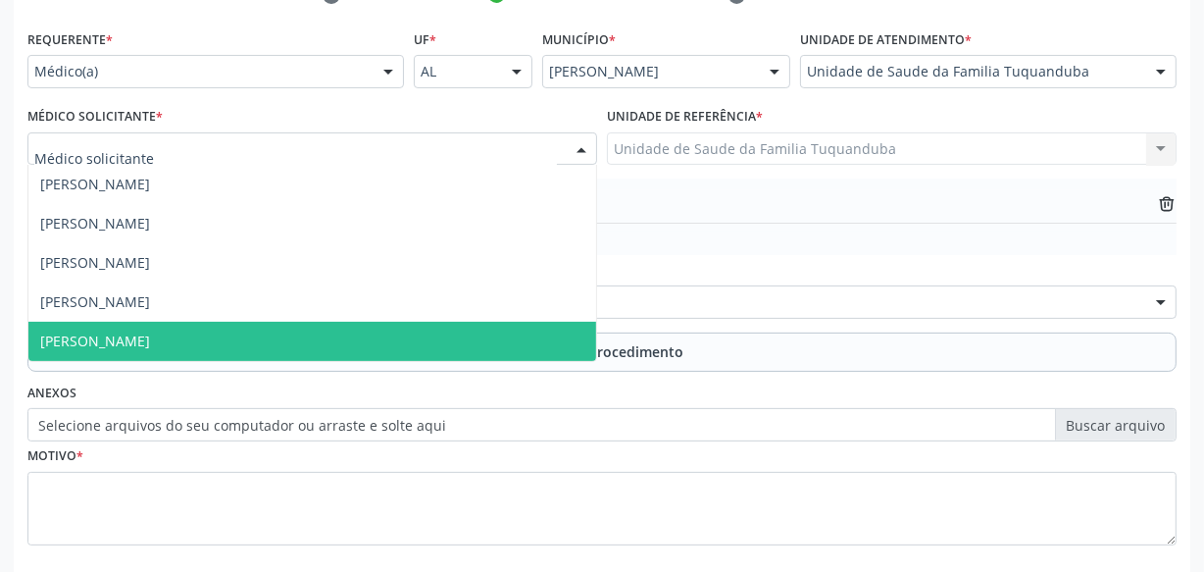
click at [366, 324] on span "[PERSON_NAME]" at bounding box center [312, 341] width 568 height 39
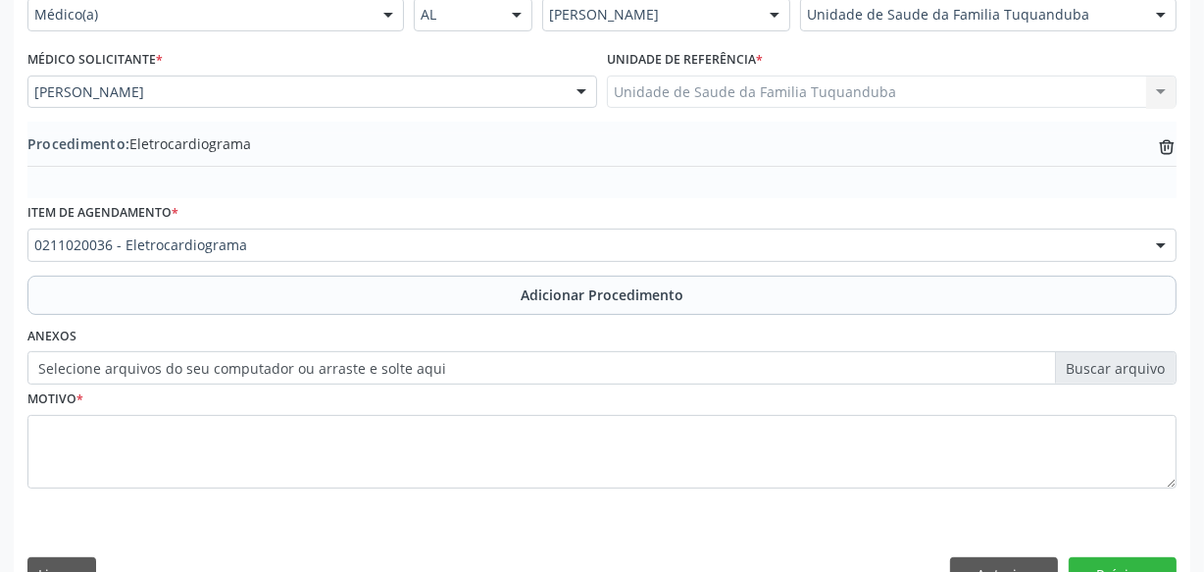
scroll to position [529, 0]
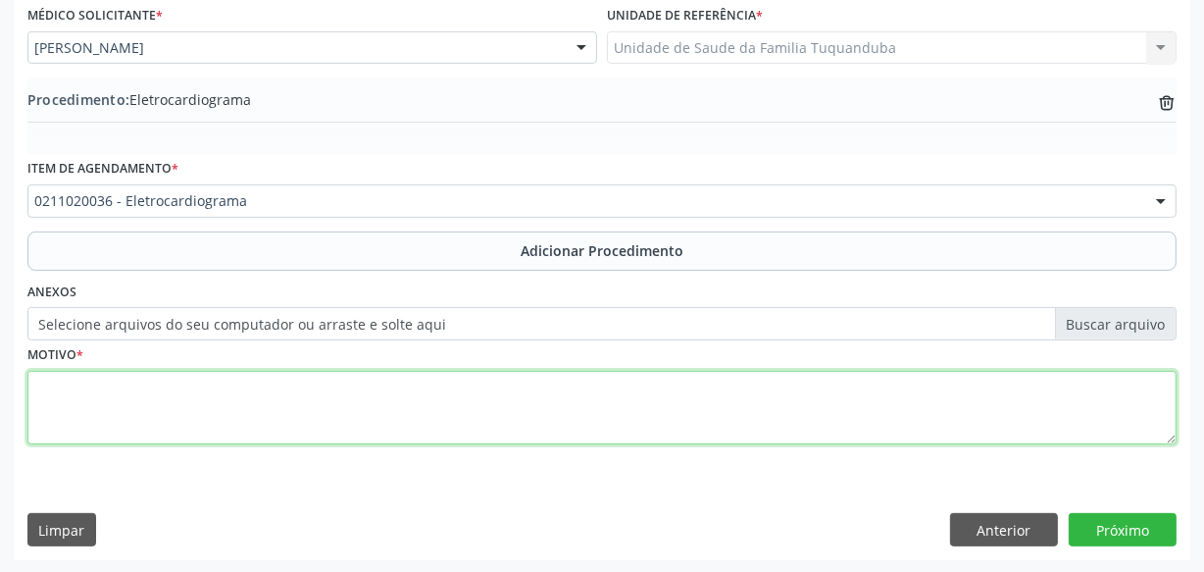
click at [433, 412] on textarea at bounding box center [601, 408] width 1149 height 75
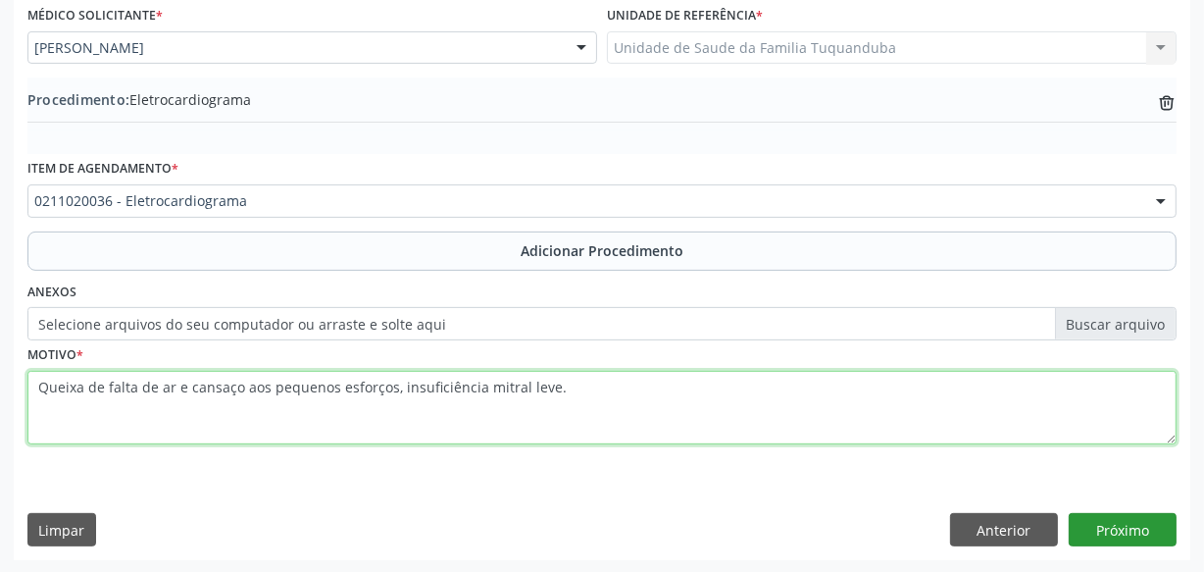
type textarea "Queixa de falta de ar e cansaço aos pequenos esforços, insuficiência mitral lev…"
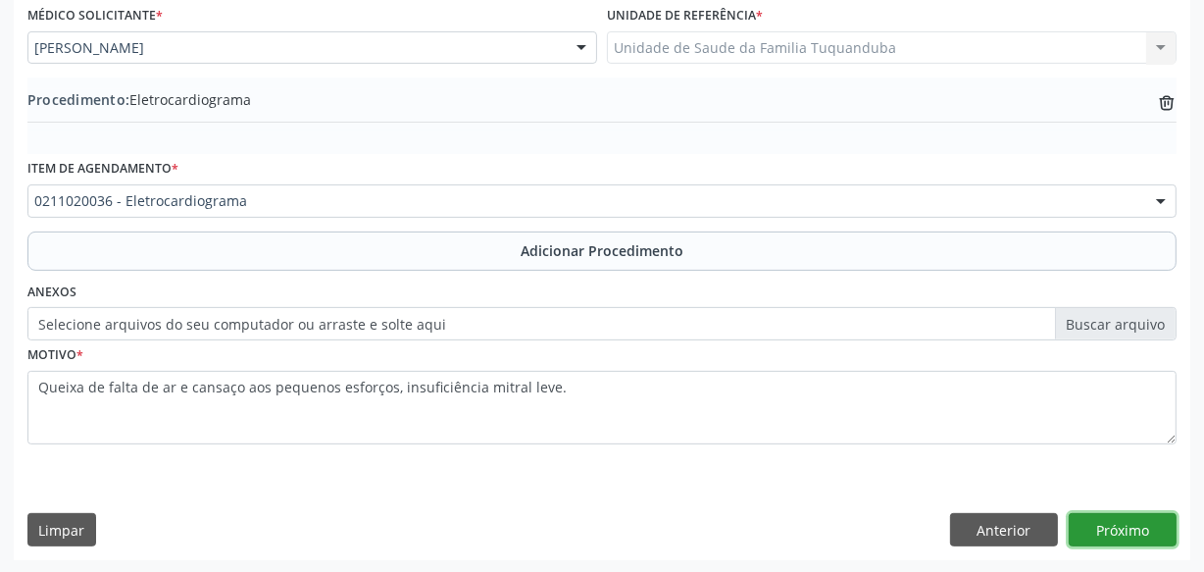
click at [1096, 529] on button "Próximo" at bounding box center [1123, 529] width 108 height 33
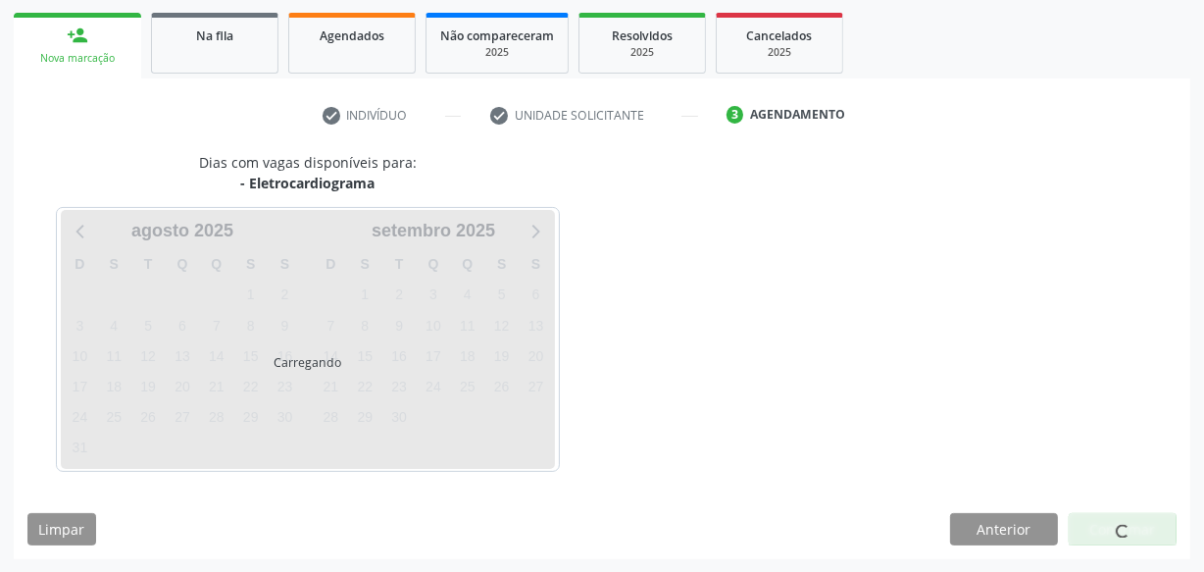
scroll to position [365, 0]
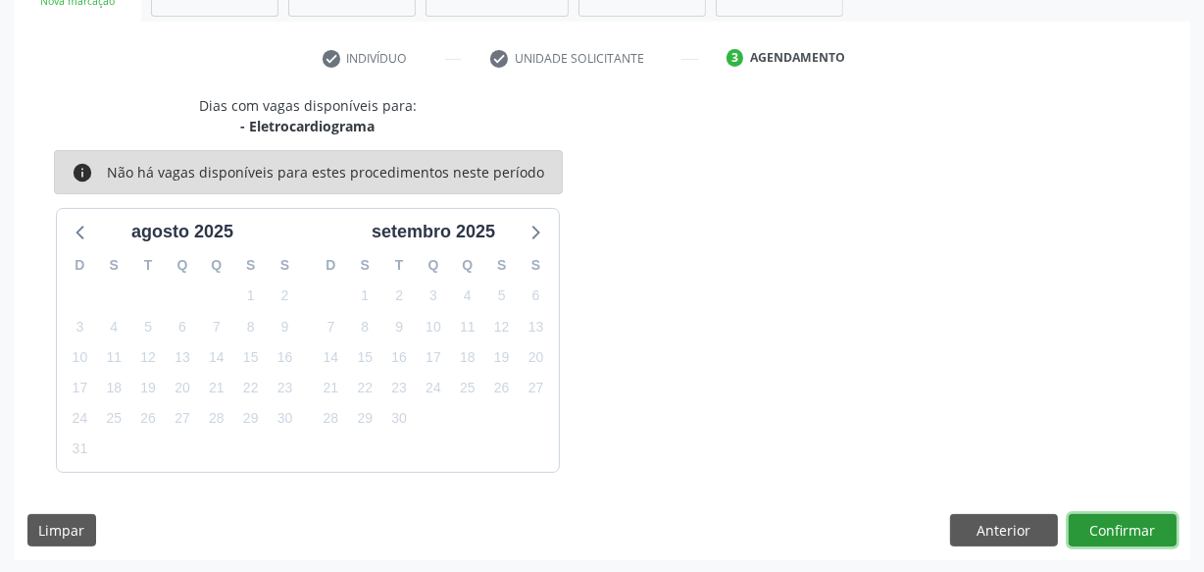
click at [1096, 529] on button "Confirmar" at bounding box center [1123, 530] width 108 height 33
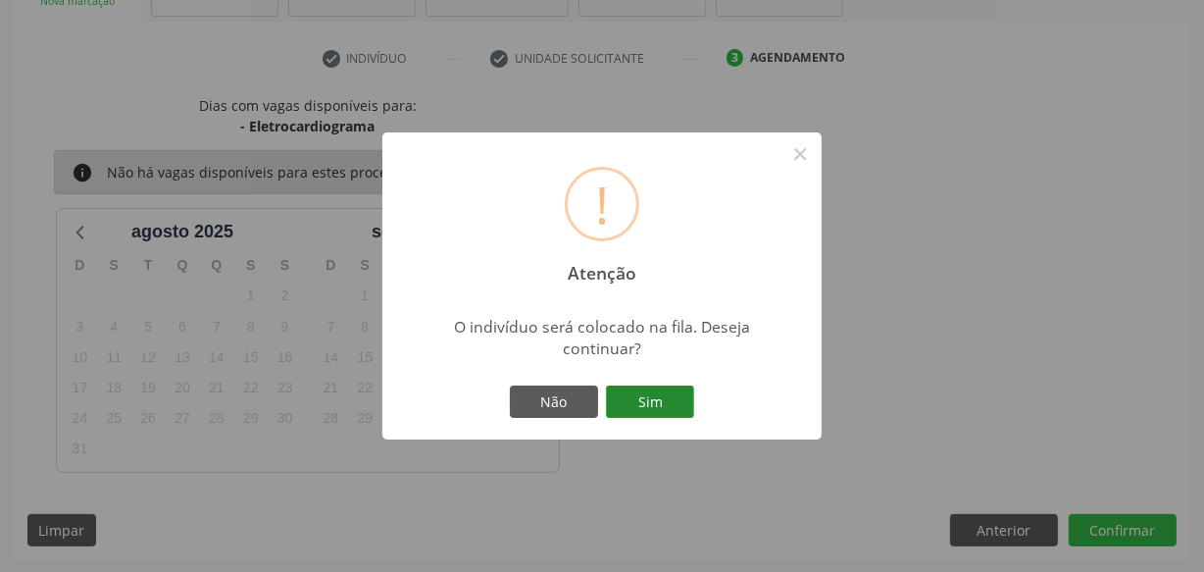
click at [690, 402] on button "Sim" at bounding box center [650, 401] width 88 height 33
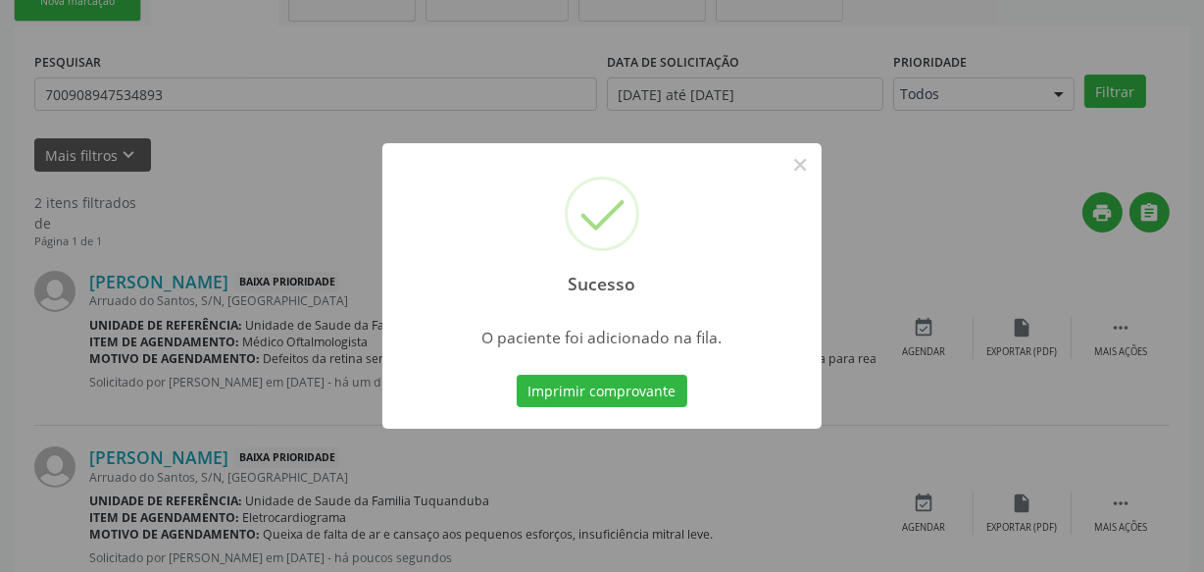
scroll to position [102, 0]
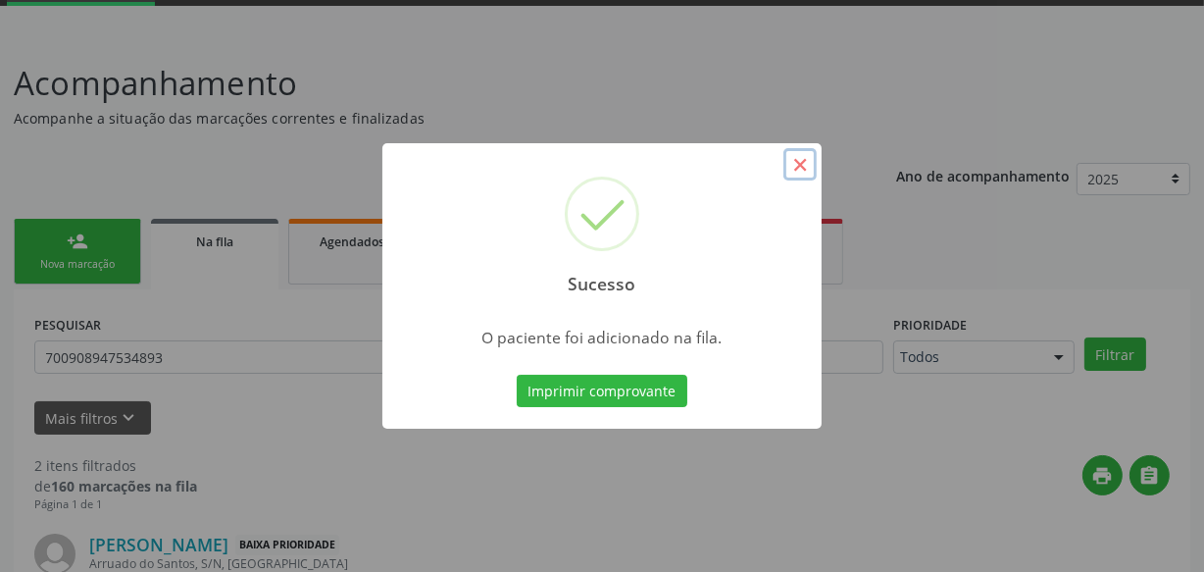
click at [795, 167] on button "×" at bounding box center [799, 164] width 33 height 33
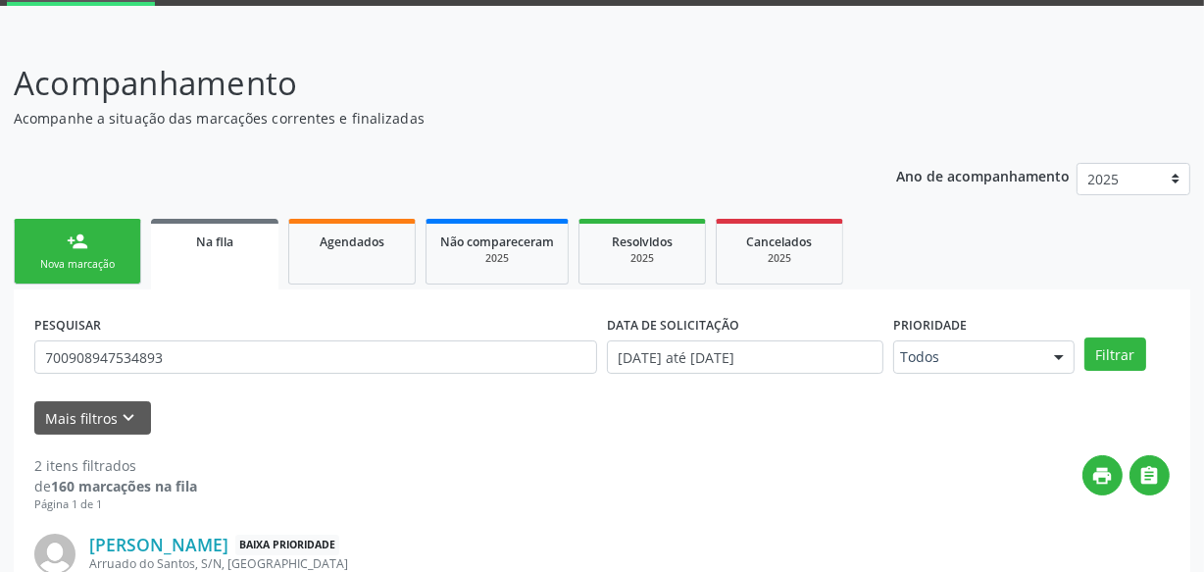
scroll to position [280, 0]
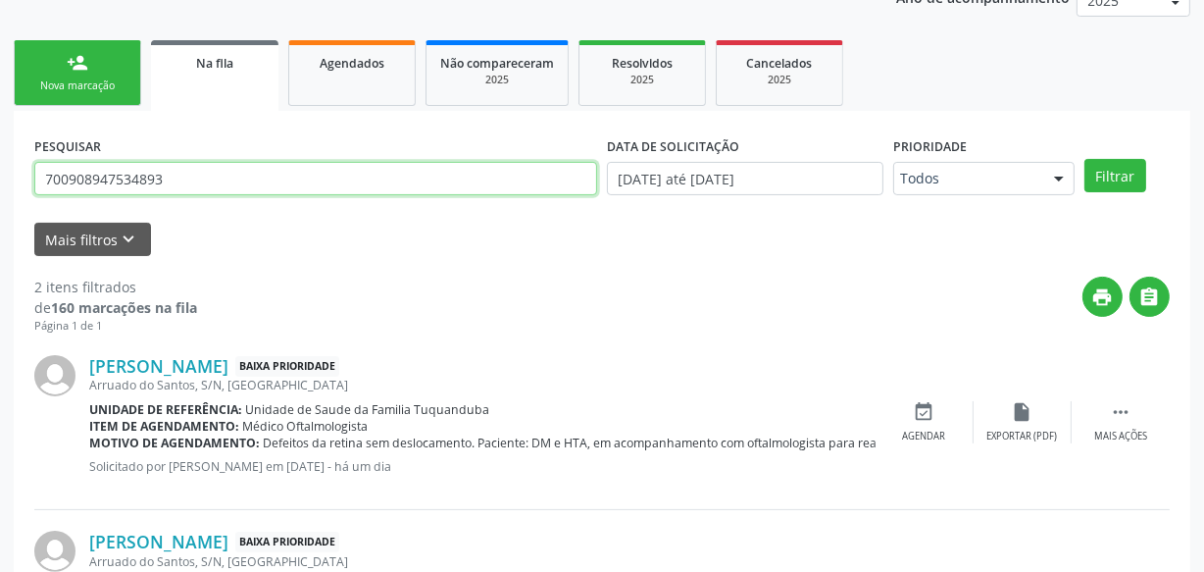
drag, startPoint x: 252, startPoint y: 180, endPoint x: 15, endPoint y: 187, distance: 237.4
click at [15, 187] on div "PESQUISAR 700908947534893 DATA DE SOLICITAÇÃO [DATE] até [DATE] Prioridade Todo…" at bounding box center [602, 408] width 1177 height 594
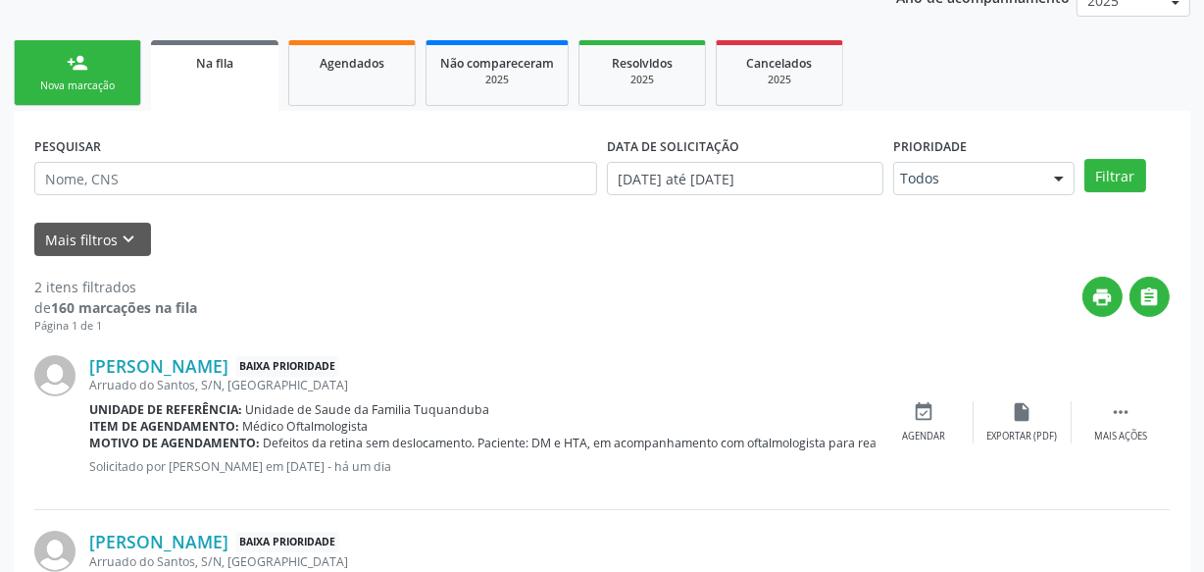
click at [318, 225] on div "Mais filtros keyboard_arrow_down" at bounding box center [601, 240] width 1145 height 34
click at [103, 78] on div "Nova marcação" at bounding box center [77, 85] width 98 height 15
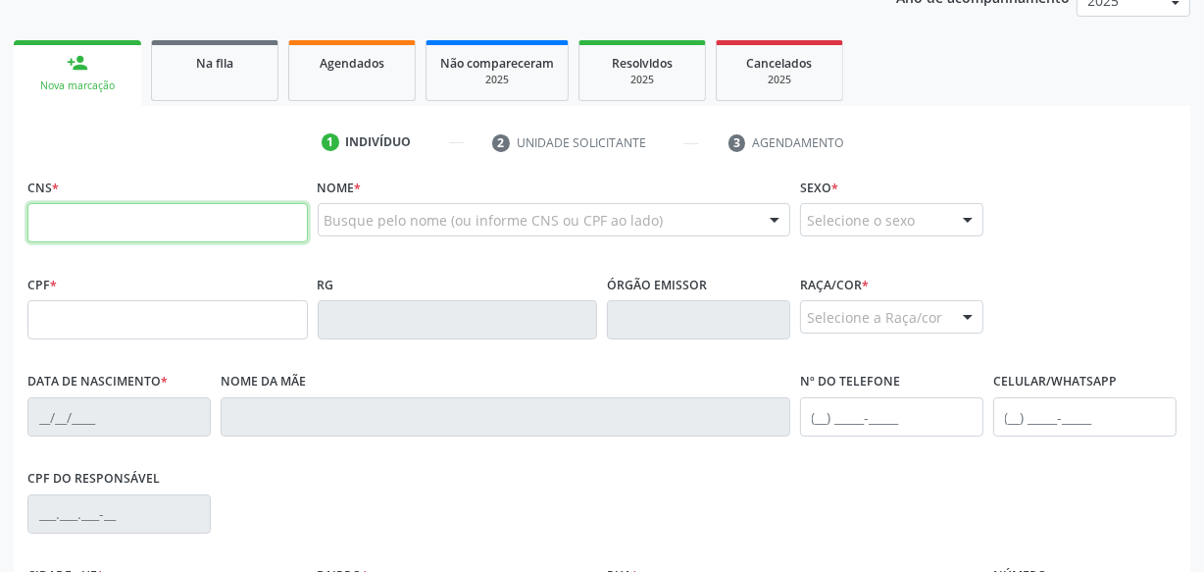
paste input "700 9089 4753 4893"
type input "700 9089 4753 4893"
type input "070.758.114-10"
type input "[DATE]"
type input "Edileuza dos Santos Francisco"
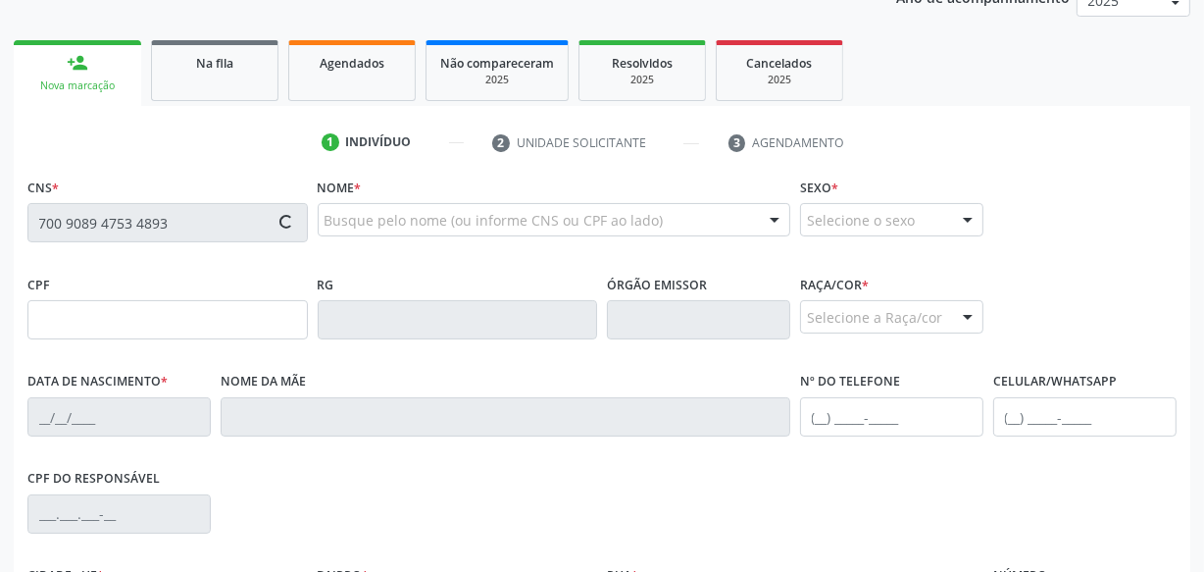
type input "[PHONE_NUMBER]"
type input "S/N"
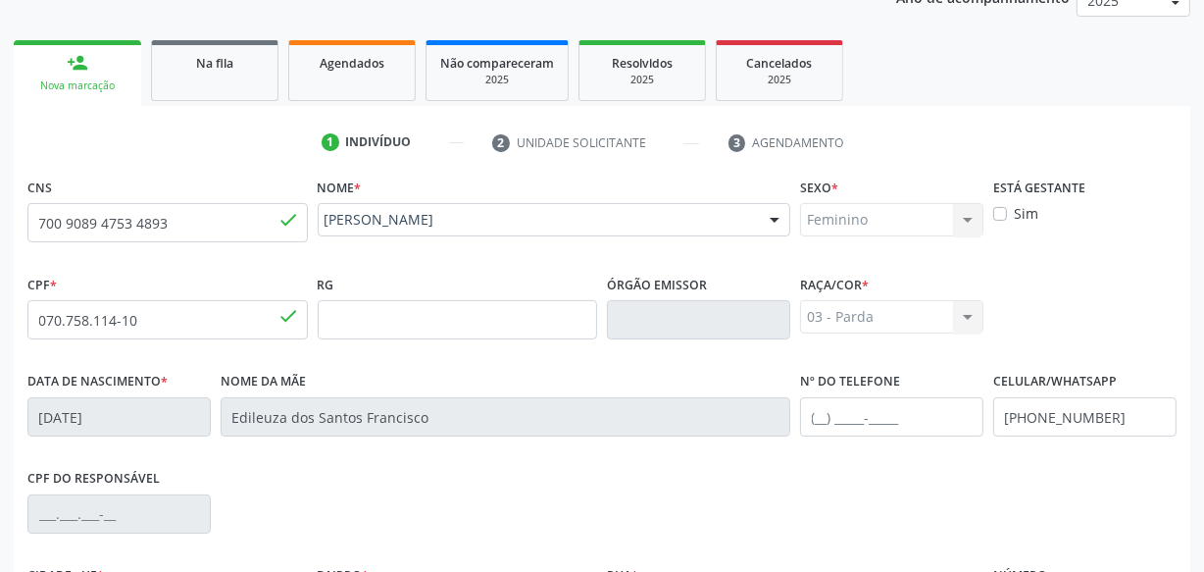
click at [267, 367] on label "Nome da mãe" at bounding box center [263, 382] width 85 height 30
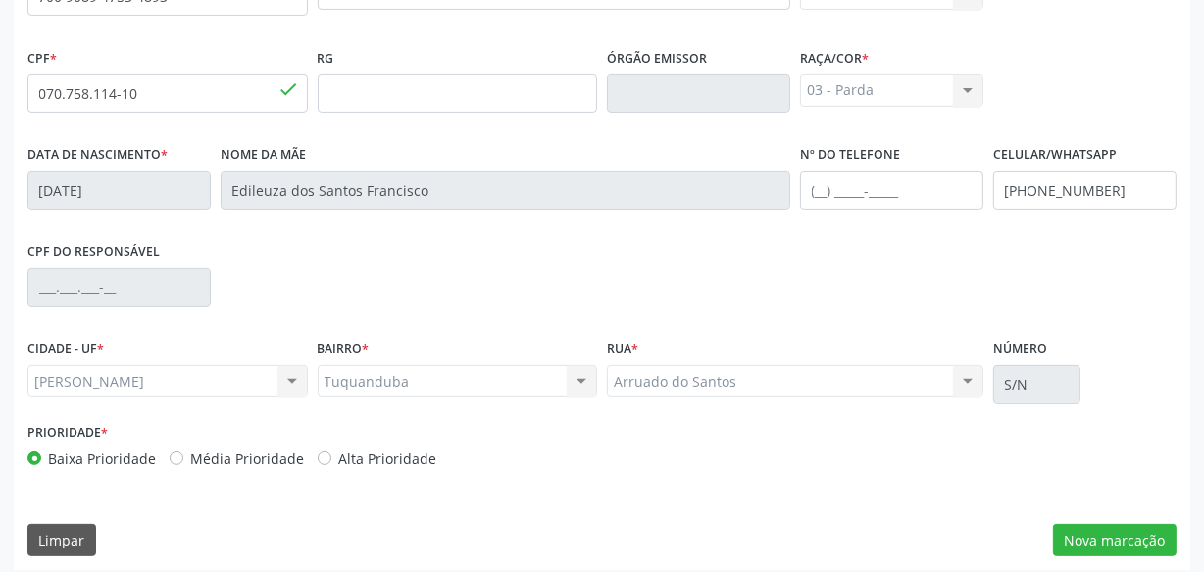
scroll to position [518, 0]
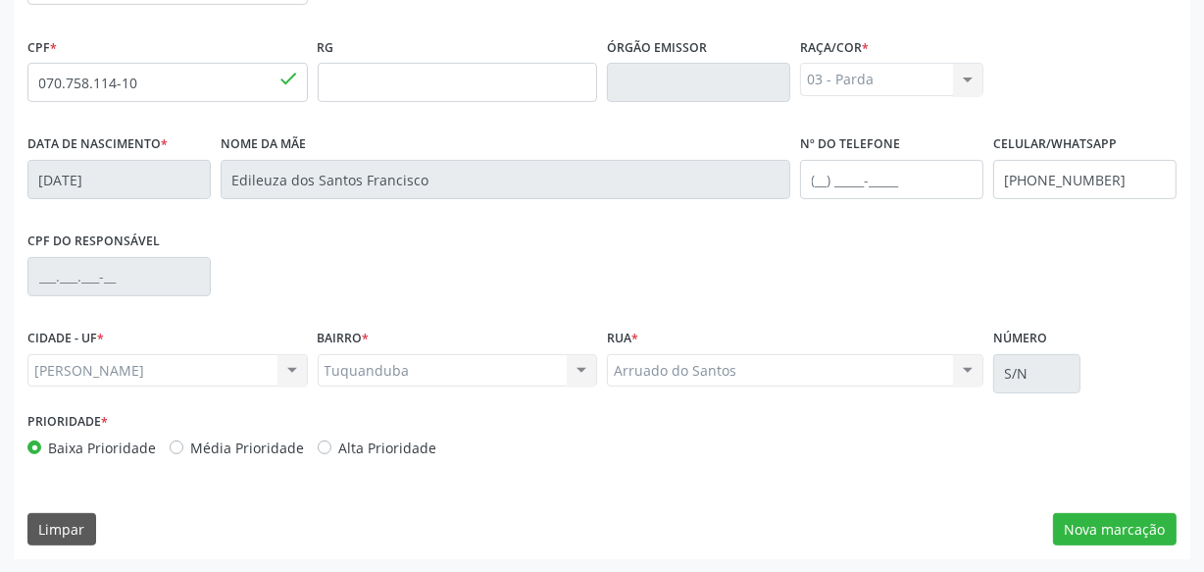
click at [502, 256] on div "CPF do responsável" at bounding box center [602, 274] width 1159 height 97
click at [1071, 529] on button "Nova marcação" at bounding box center [1115, 529] width 124 height 33
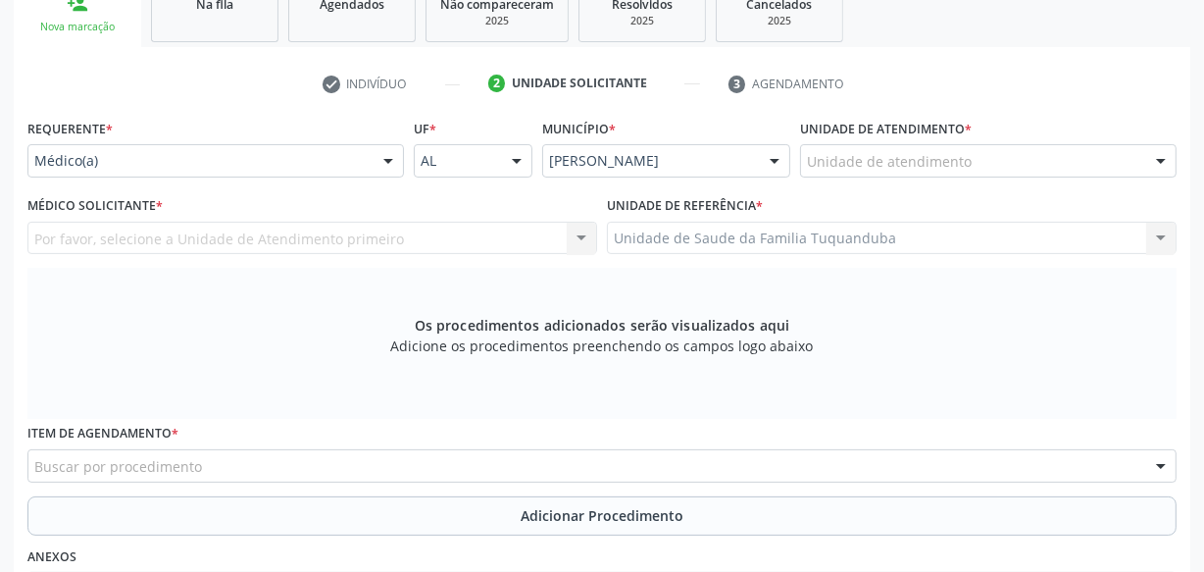
scroll to position [0, 0]
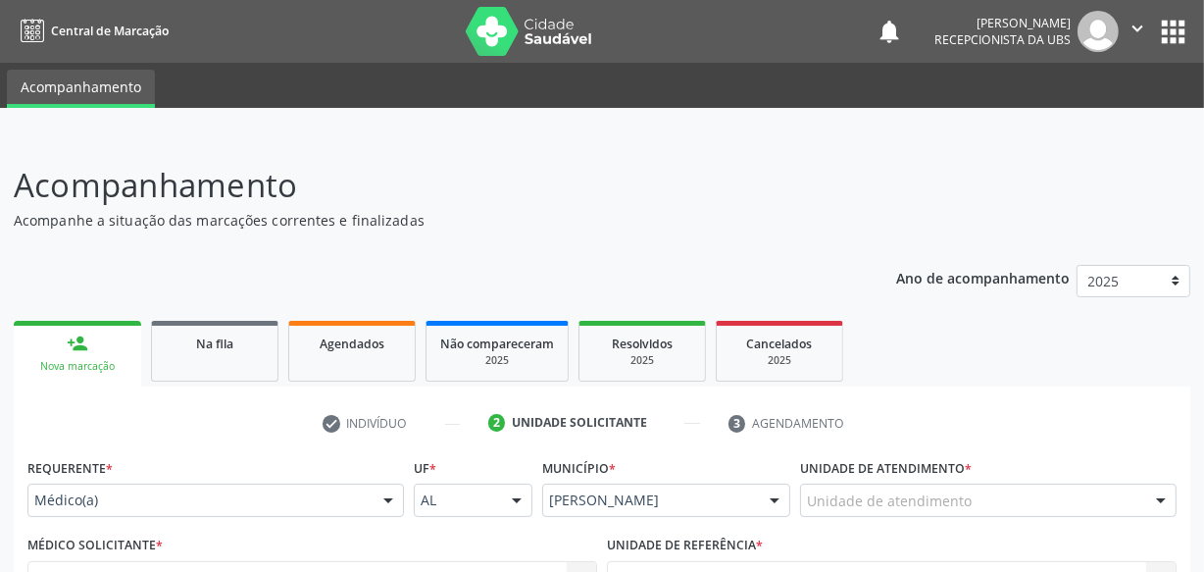
click at [1129, 33] on icon "" at bounding box center [1138, 29] width 22 height 22
click at [1056, 117] on link "Sair" at bounding box center [1087, 119] width 135 height 27
